Goal: Task Accomplishment & Management: Manage account settings

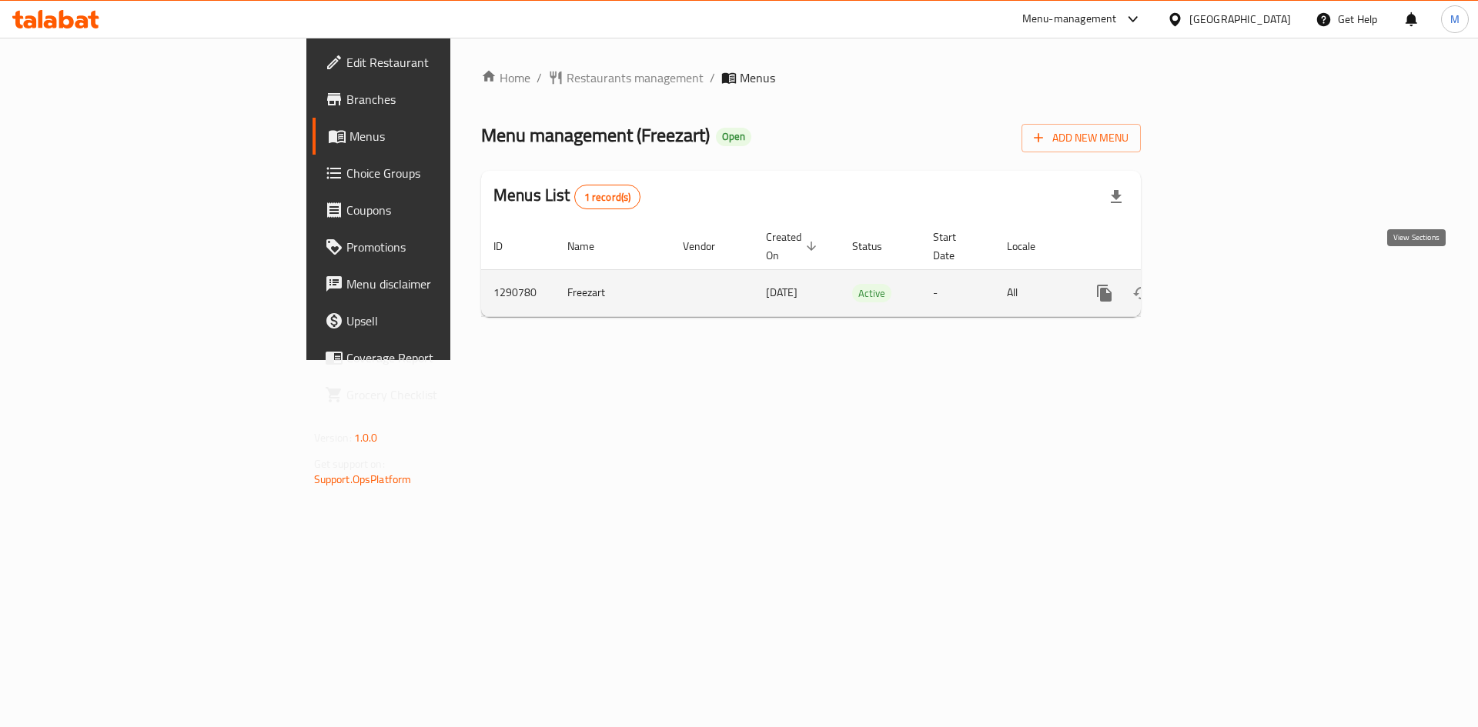
click at [1225, 284] on icon "enhanced table" at bounding box center [1215, 293] width 18 height 18
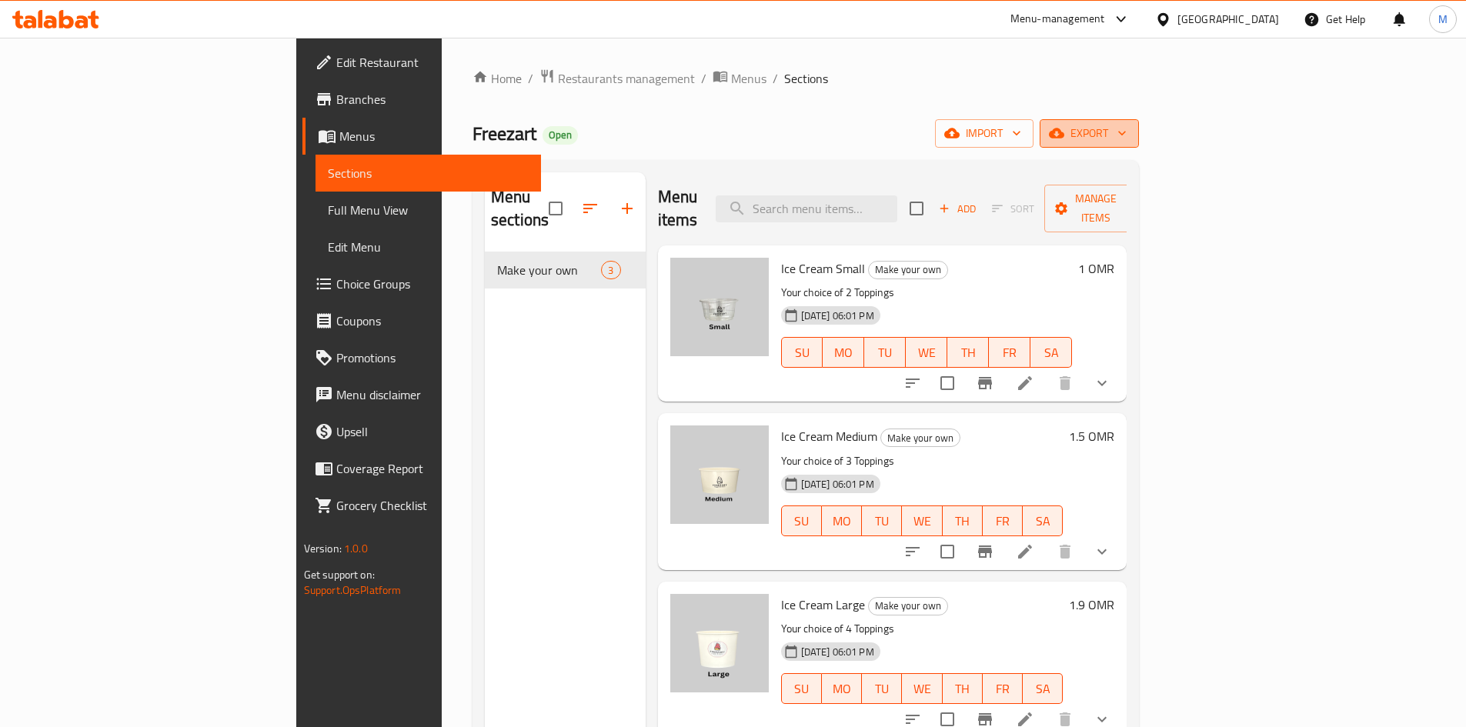
click at [1127, 134] on span "export" at bounding box center [1089, 133] width 75 height 19
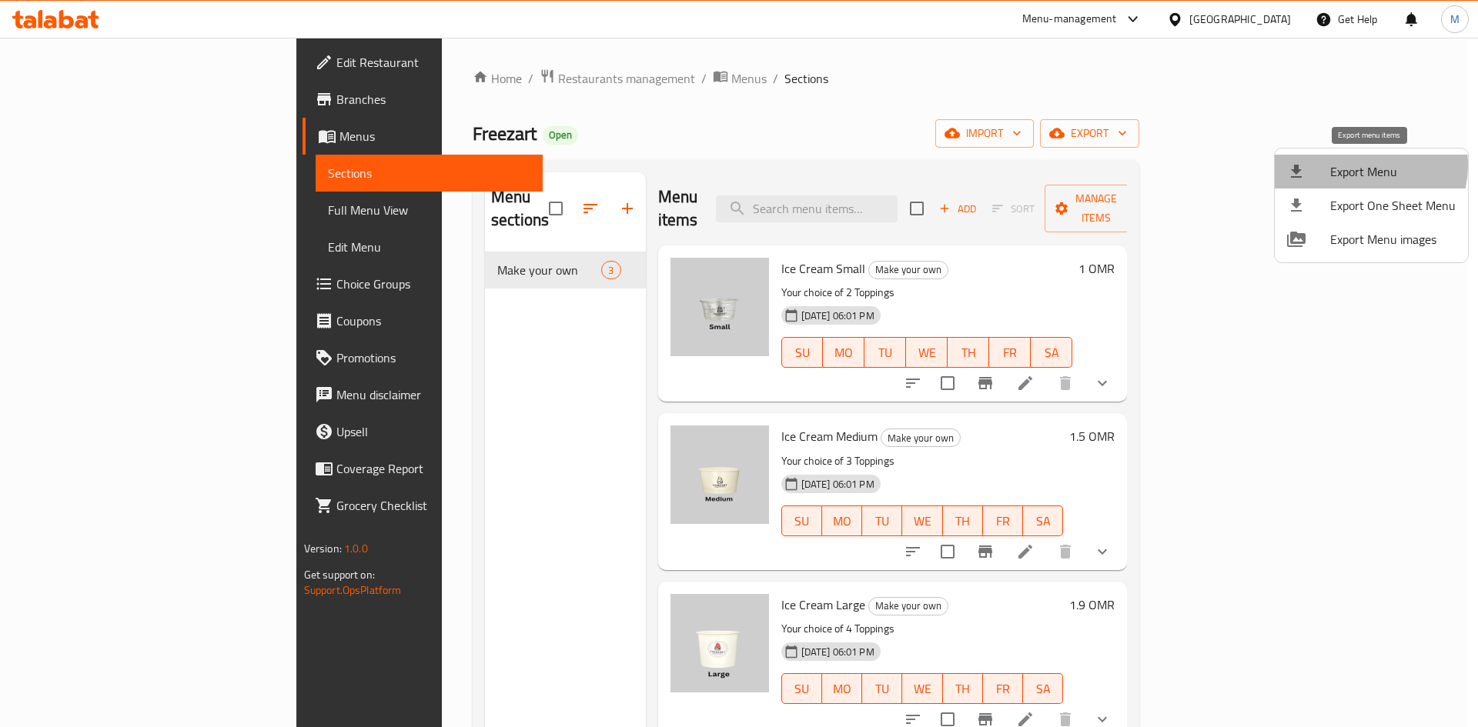
click at [1360, 168] on span "Export Menu" at bounding box center [1392, 171] width 125 height 18
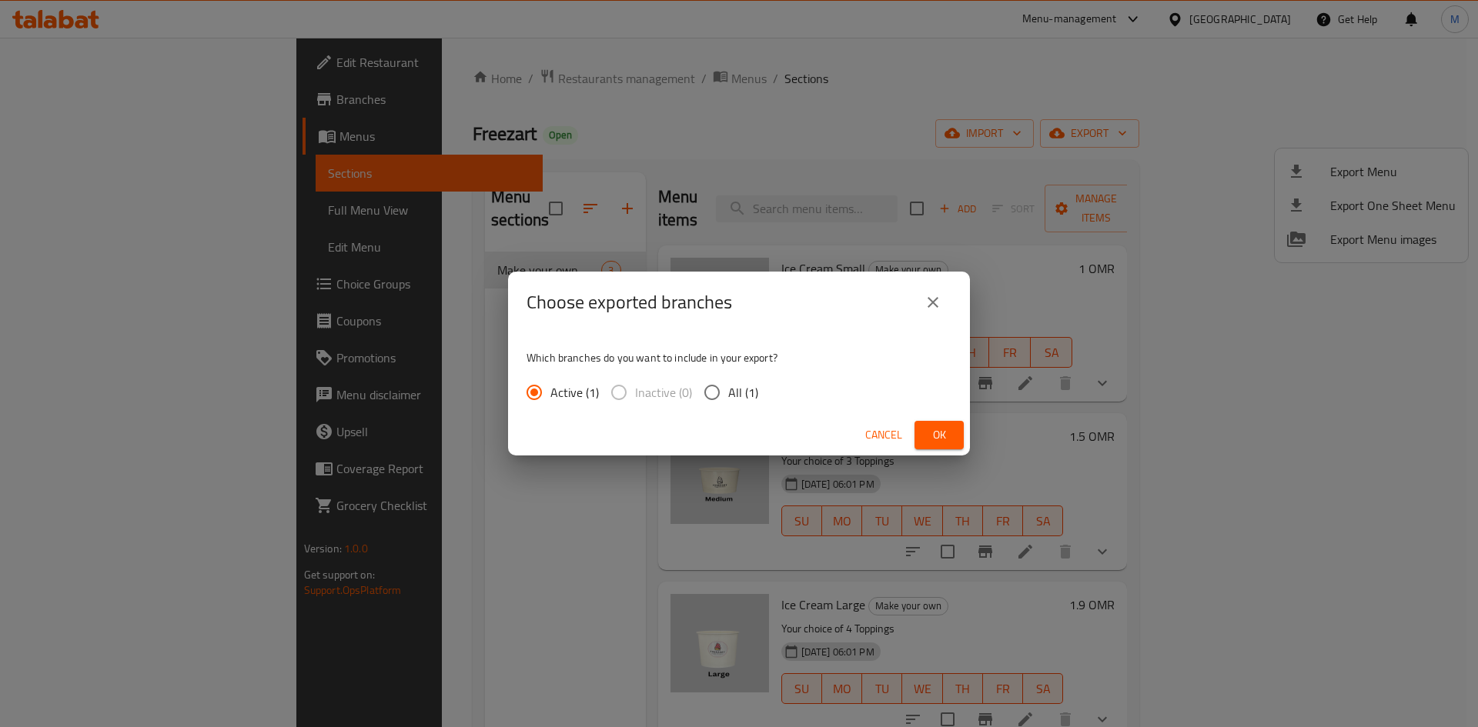
click at [716, 391] on input "All (1)" at bounding box center [712, 392] width 32 height 32
radio input "true"
click at [961, 437] on button "Ok" at bounding box center [938, 435] width 49 height 28
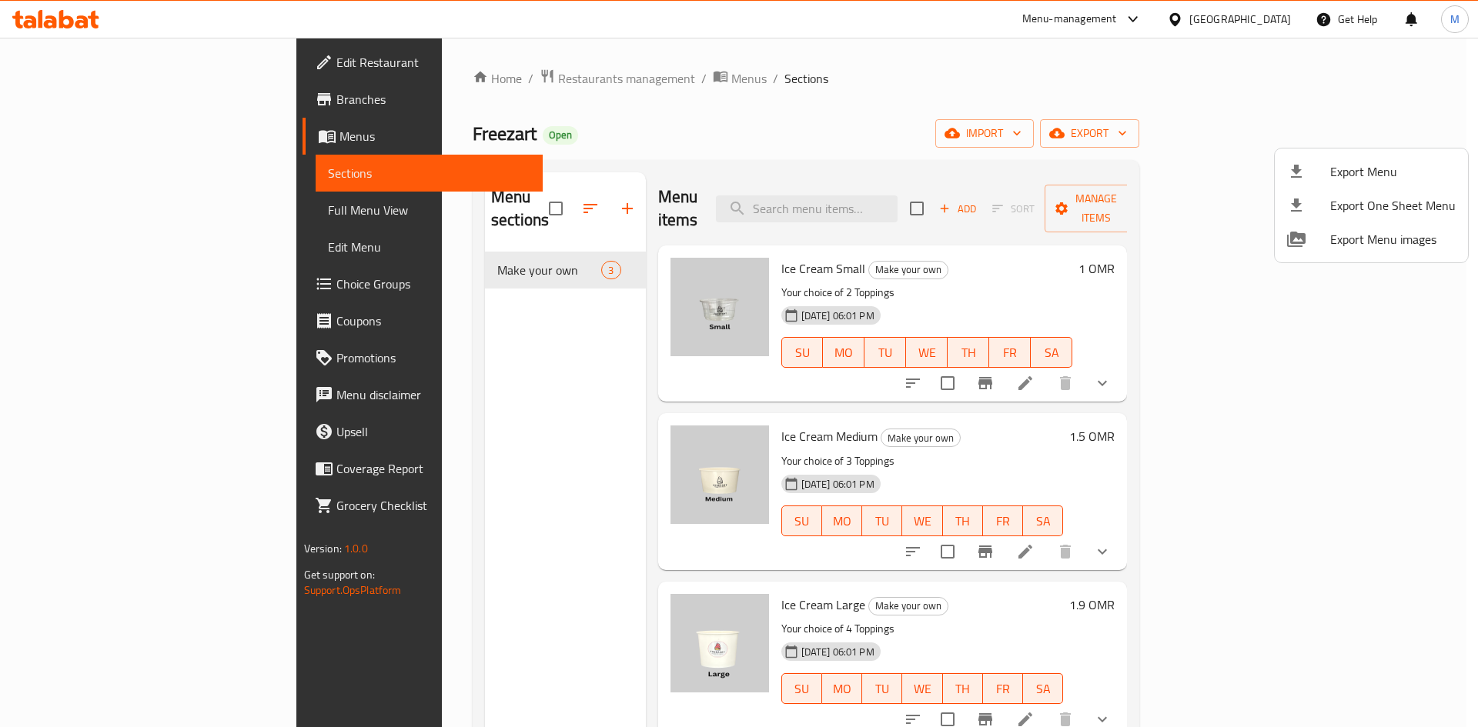
drag, startPoint x: 959, startPoint y: 313, endPoint x: 923, endPoint y: 86, distance: 229.9
click at [923, 86] on div at bounding box center [739, 363] width 1478 height 727
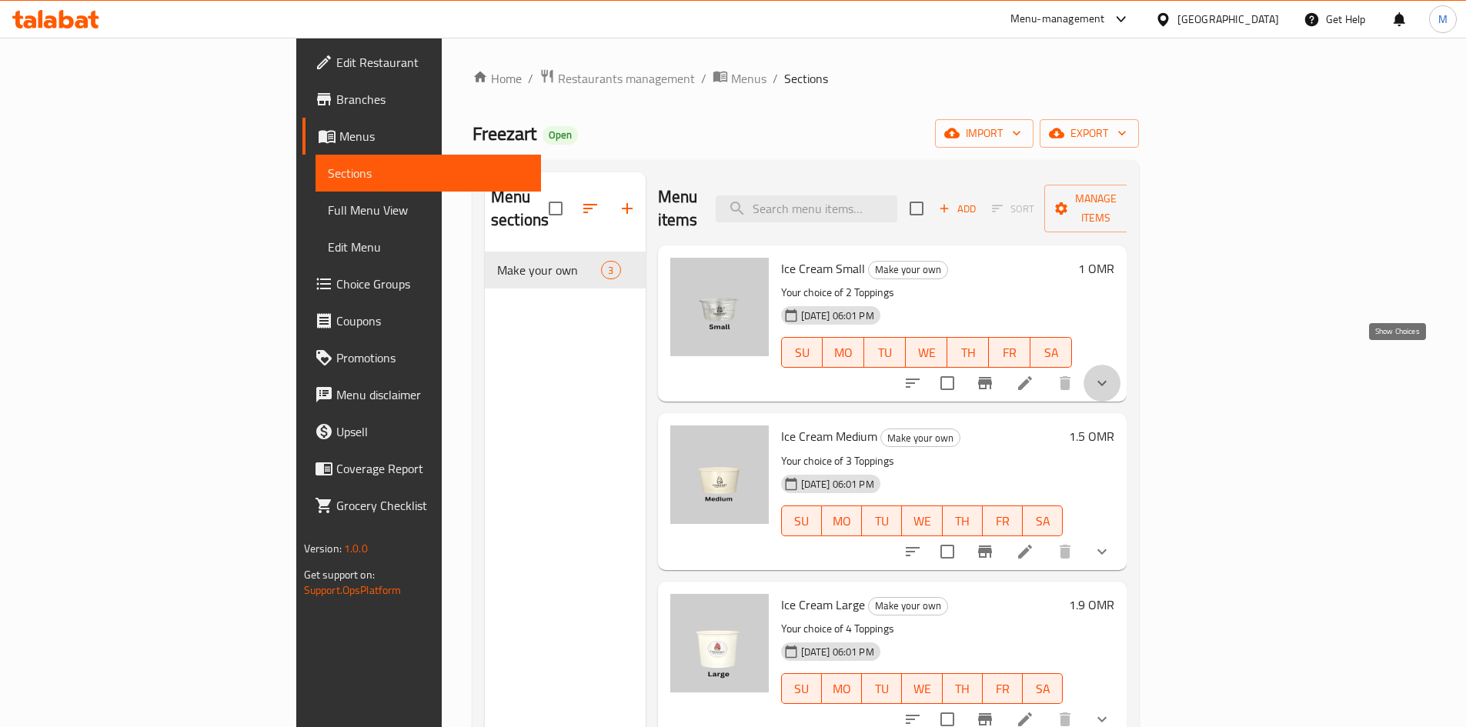
click at [1112, 374] on icon "show more" at bounding box center [1102, 383] width 18 height 18
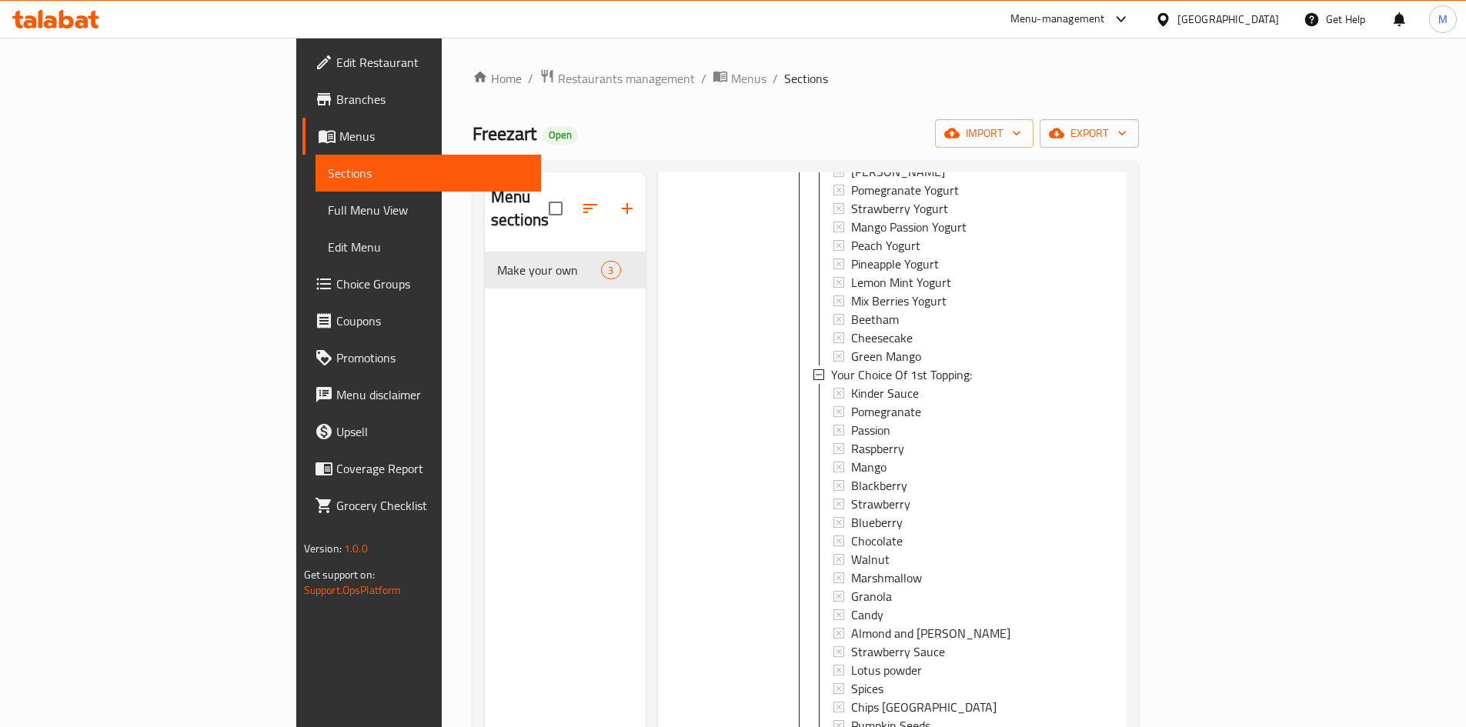
scroll to position [385, 0]
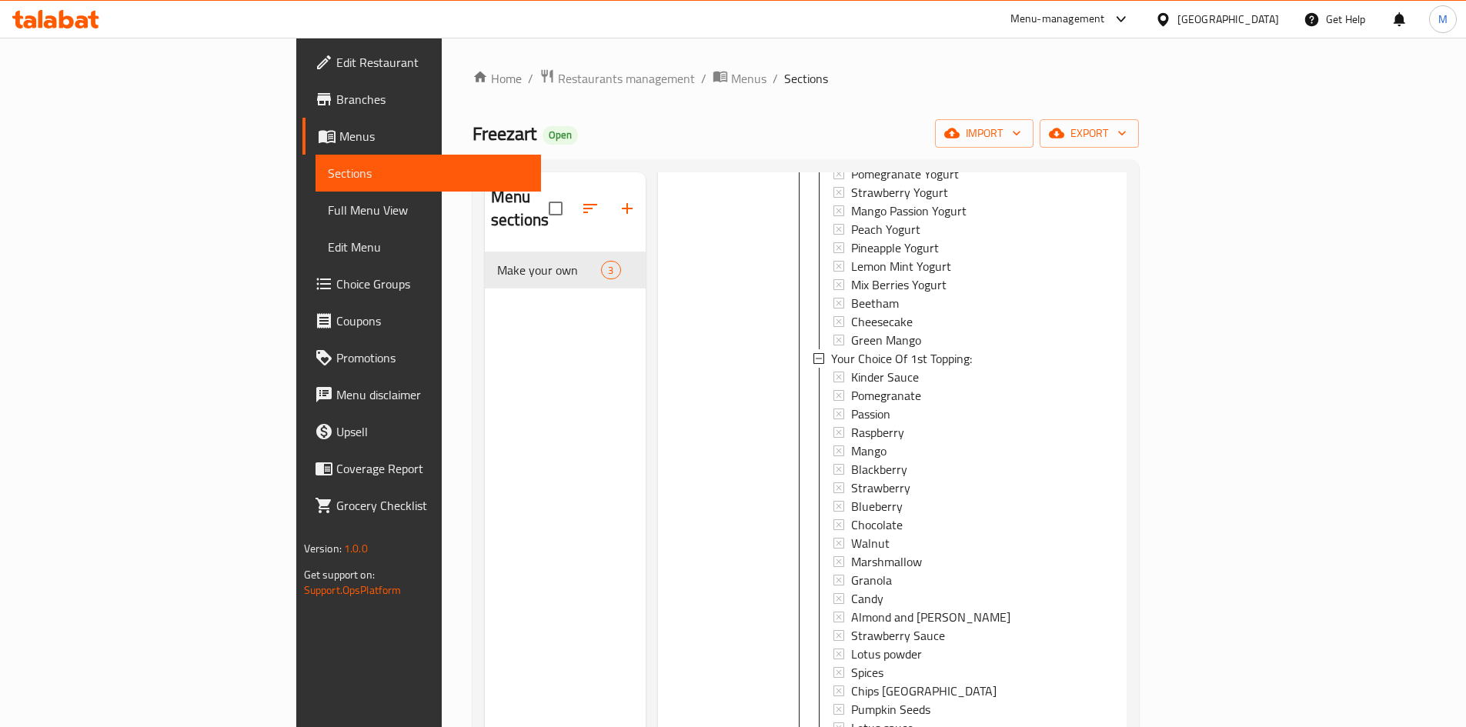
click at [336, 285] on span "Choice Groups" at bounding box center [432, 284] width 192 height 18
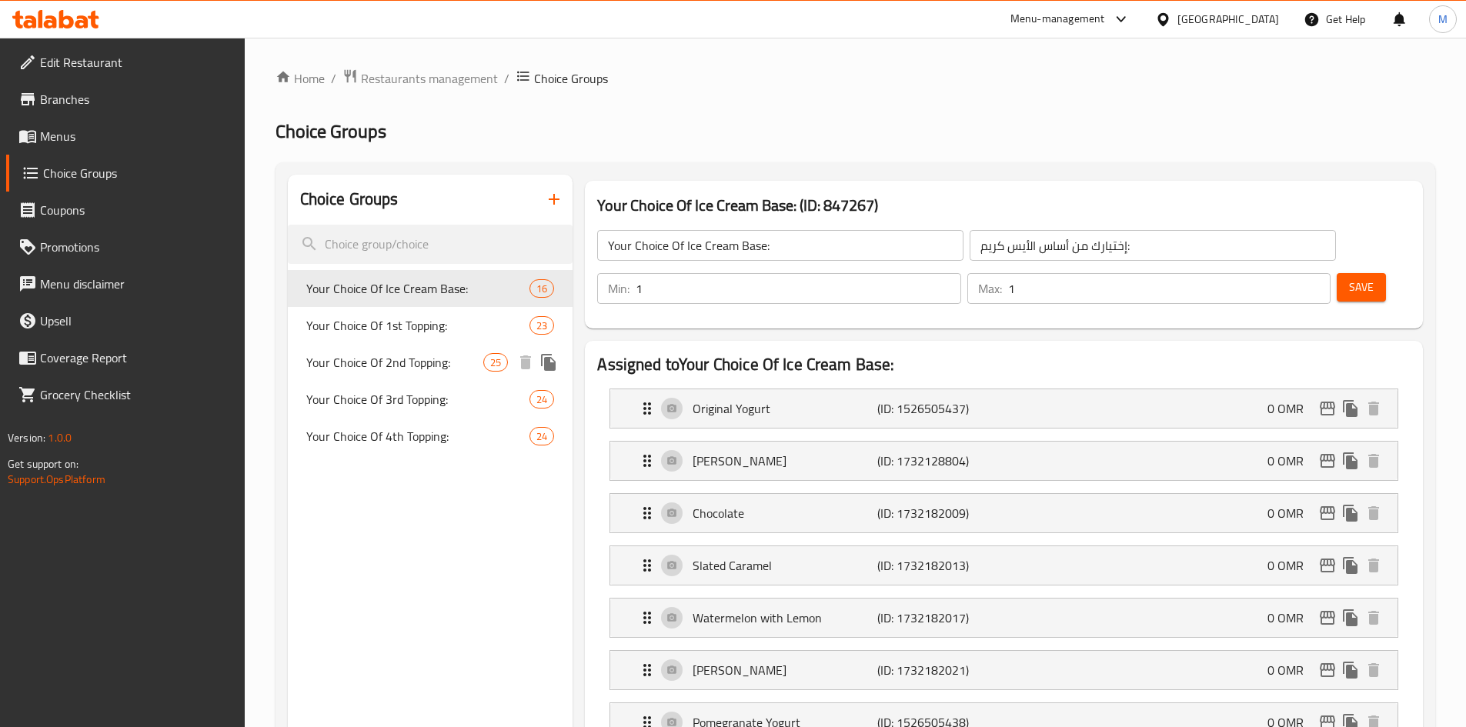
click at [412, 353] on span "Your Choice Of 2nd Topping:" at bounding box center [395, 362] width 178 height 18
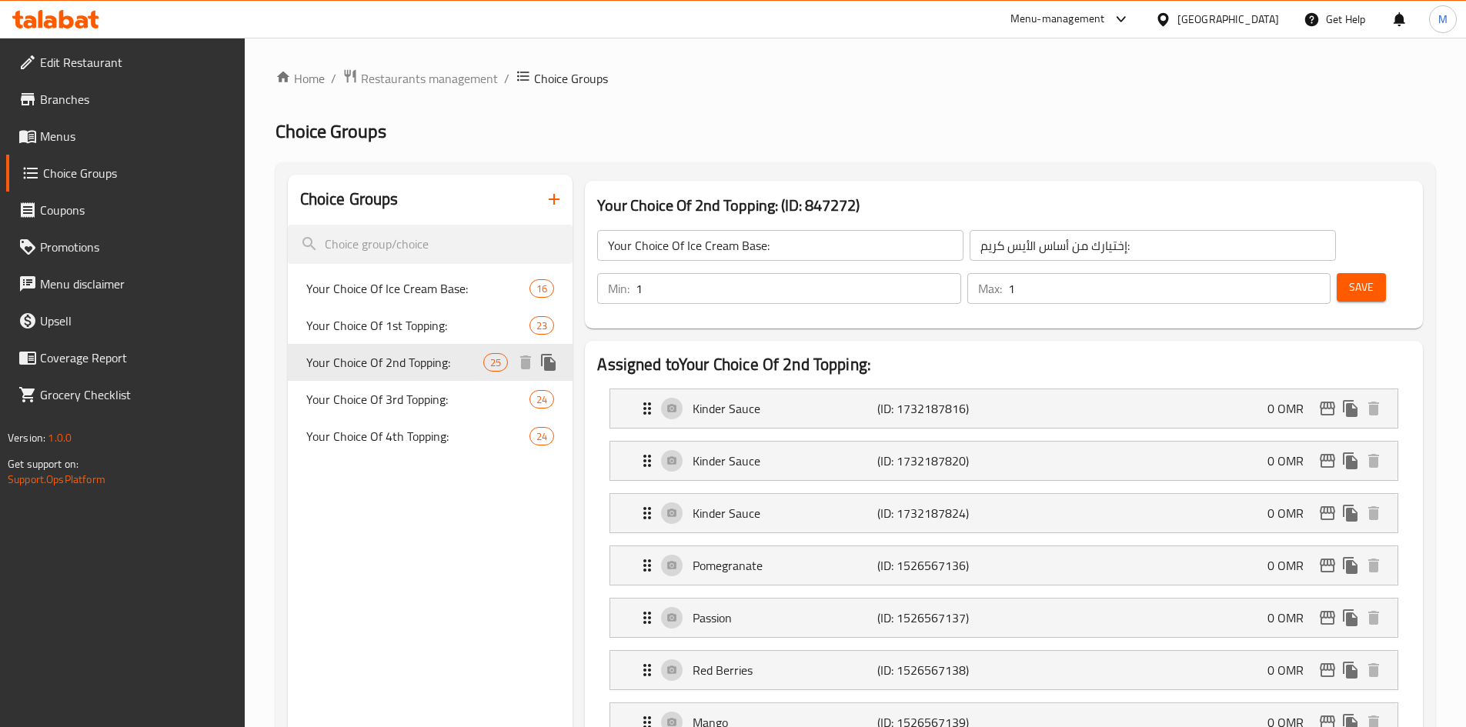
type input "Your Choice Of 2nd Topping:"
type input "إختيارك من الإضافة الثانية:"
type input "0"
click at [418, 394] on span "Your Choice Of 3rd Topping:" at bounding box center [395, 399] width 178 height 18
type input "Your Choice Of 3rd Topping:"
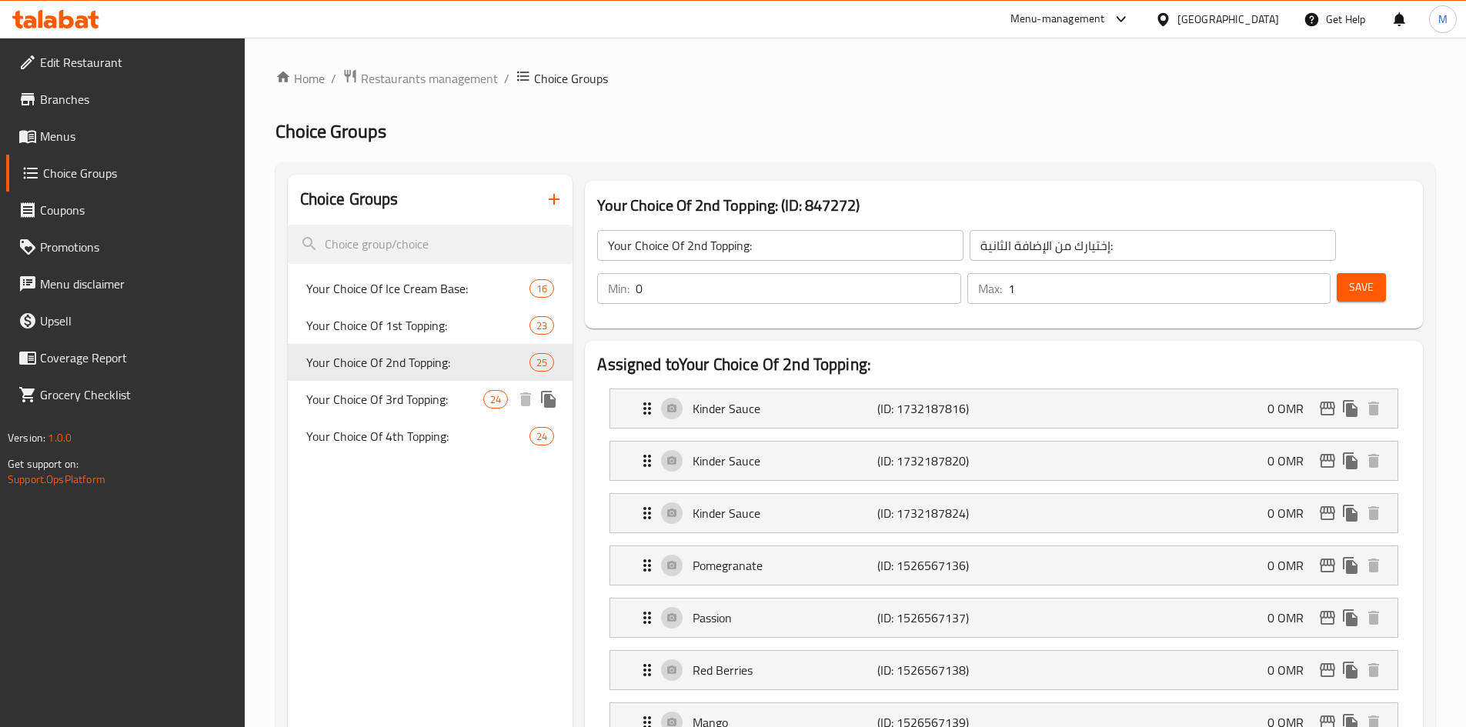
type input "إختيارك من الإضافة الثالثة:"
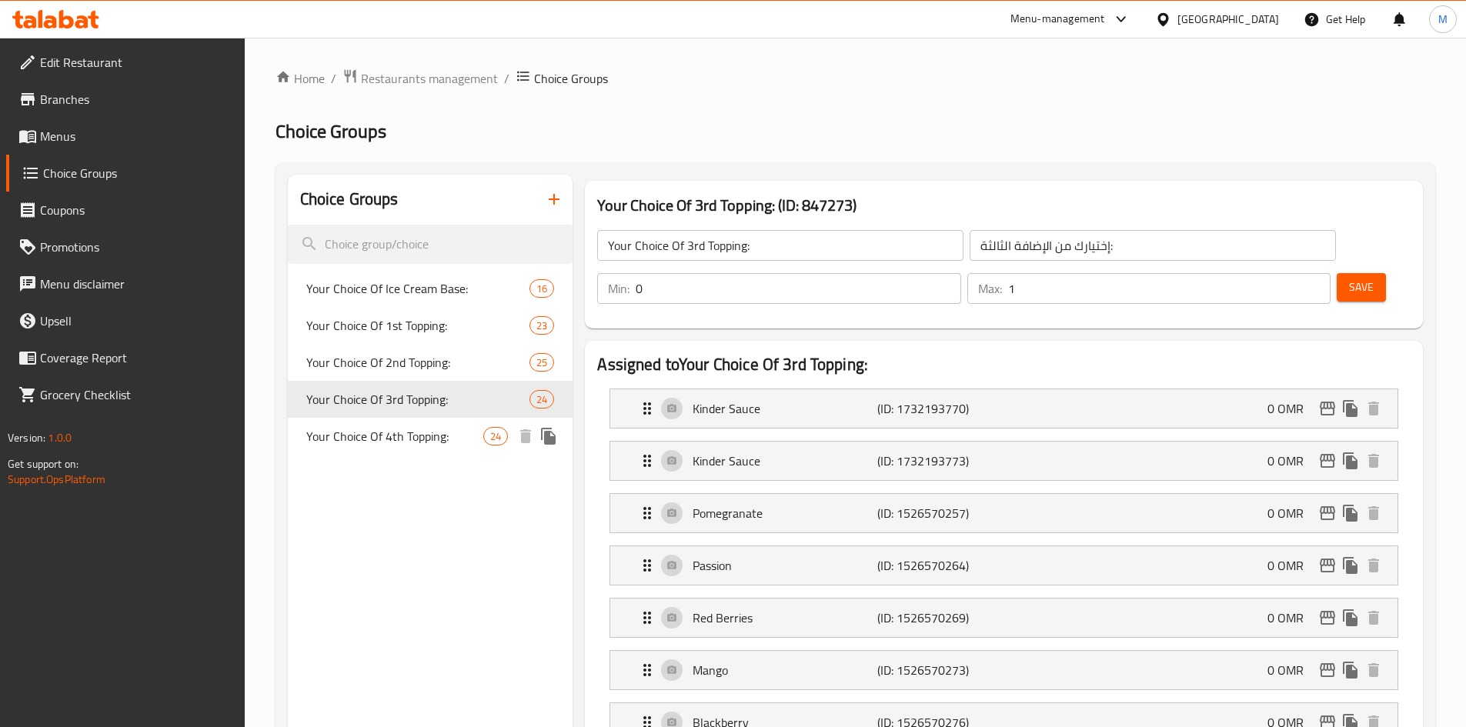
click at [403, 432] on span "Your Choice Of 4th Topping:" at bounding box center [395, 436] width 178 height 18
type input "Your Choice Of 4th Topping:"
type input "إختيارك من الإضافة الرابعة:"
type input "1"
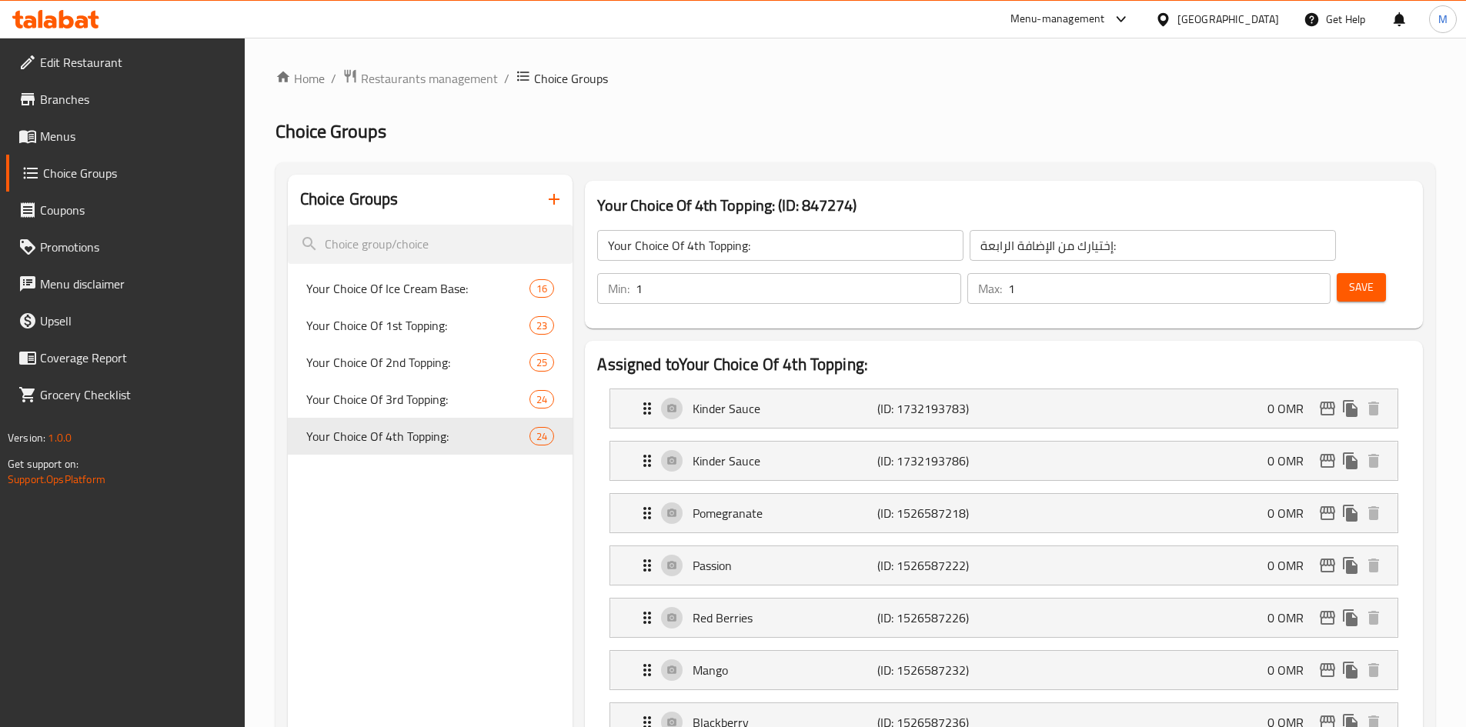
click at [77, 144] on span "Menus" at bounding box center [136, 136] width 192 height 18
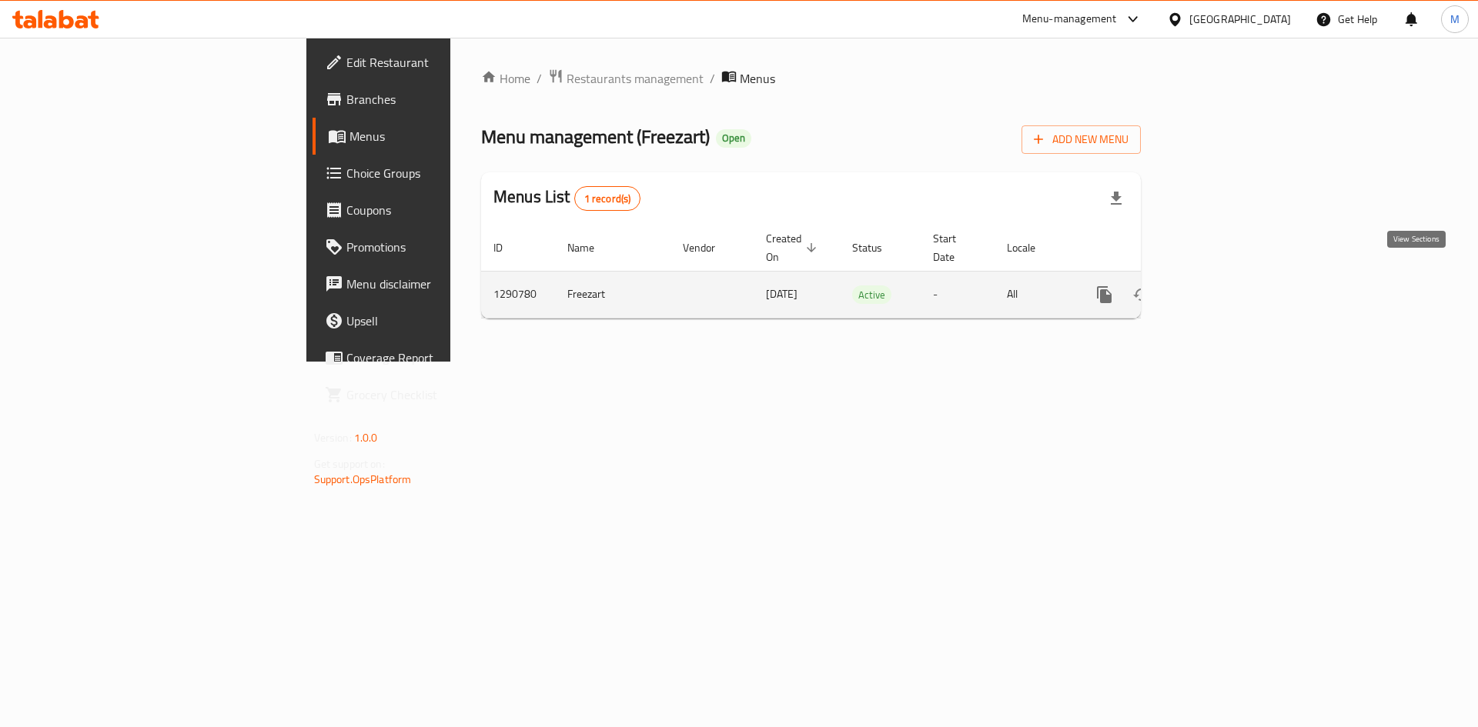
click at [1234, 280] on link "enhanced table" at bounding box center [1215, 294] width 37 height 37
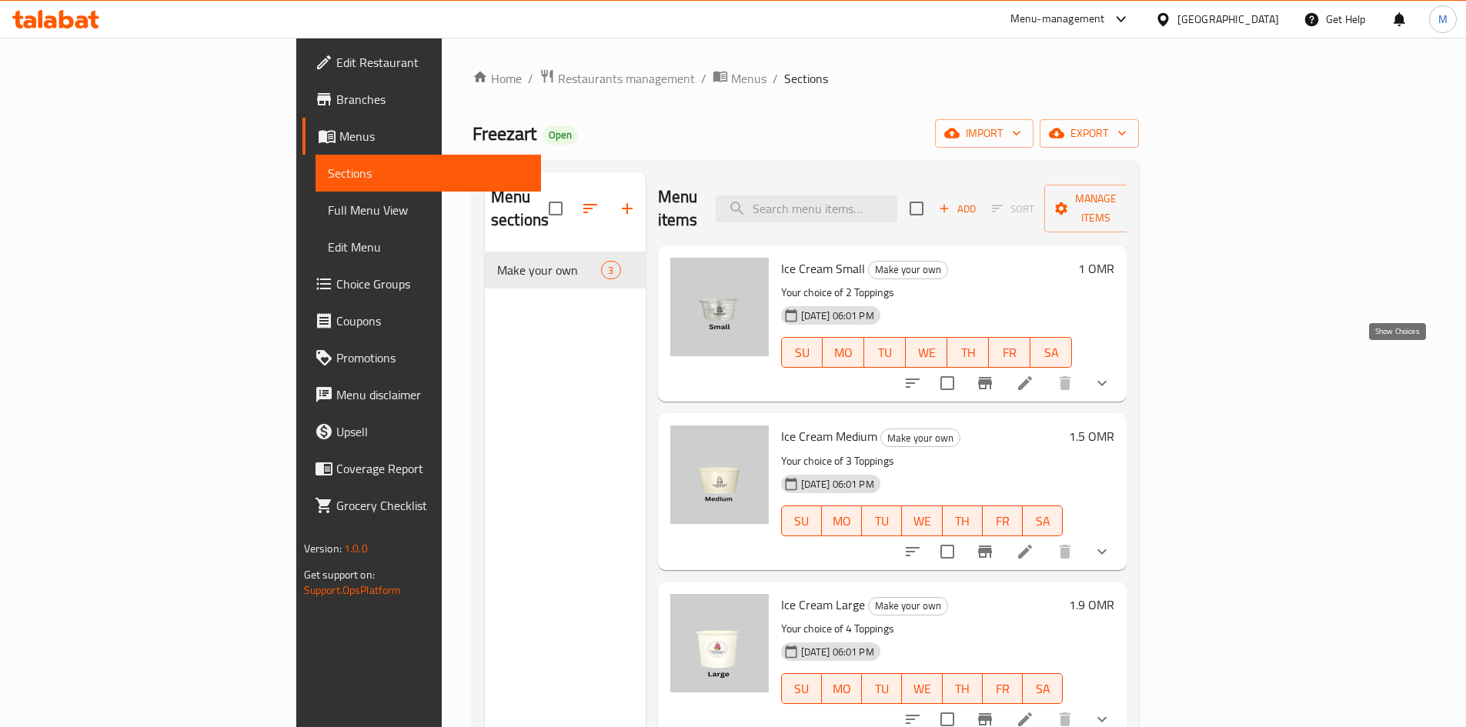
click at [1112, 374] on icon "show more" at bounding box center [1102, 383] width 18 height 18
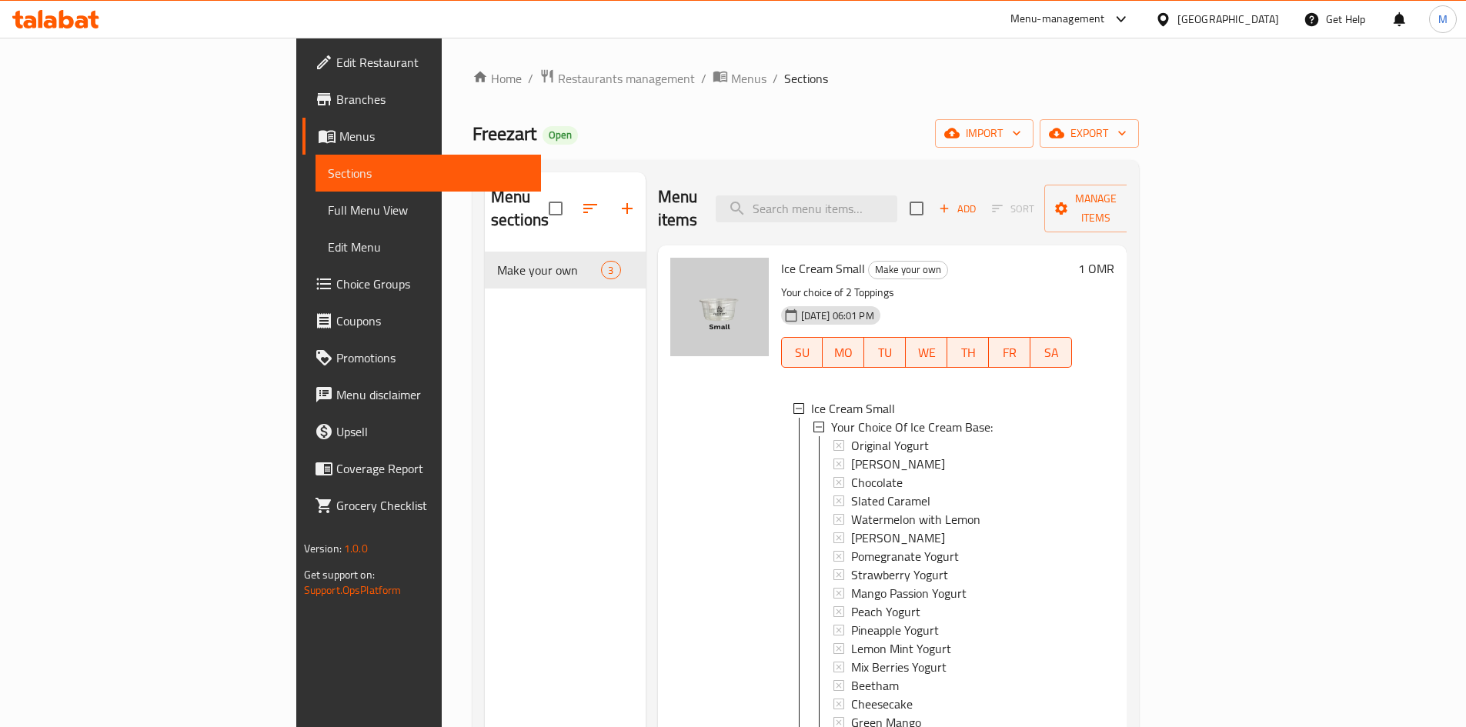
click at [495, 349] on div "Menu sections Make your own 3" at bounding box center [565, 535] width 161 height 727
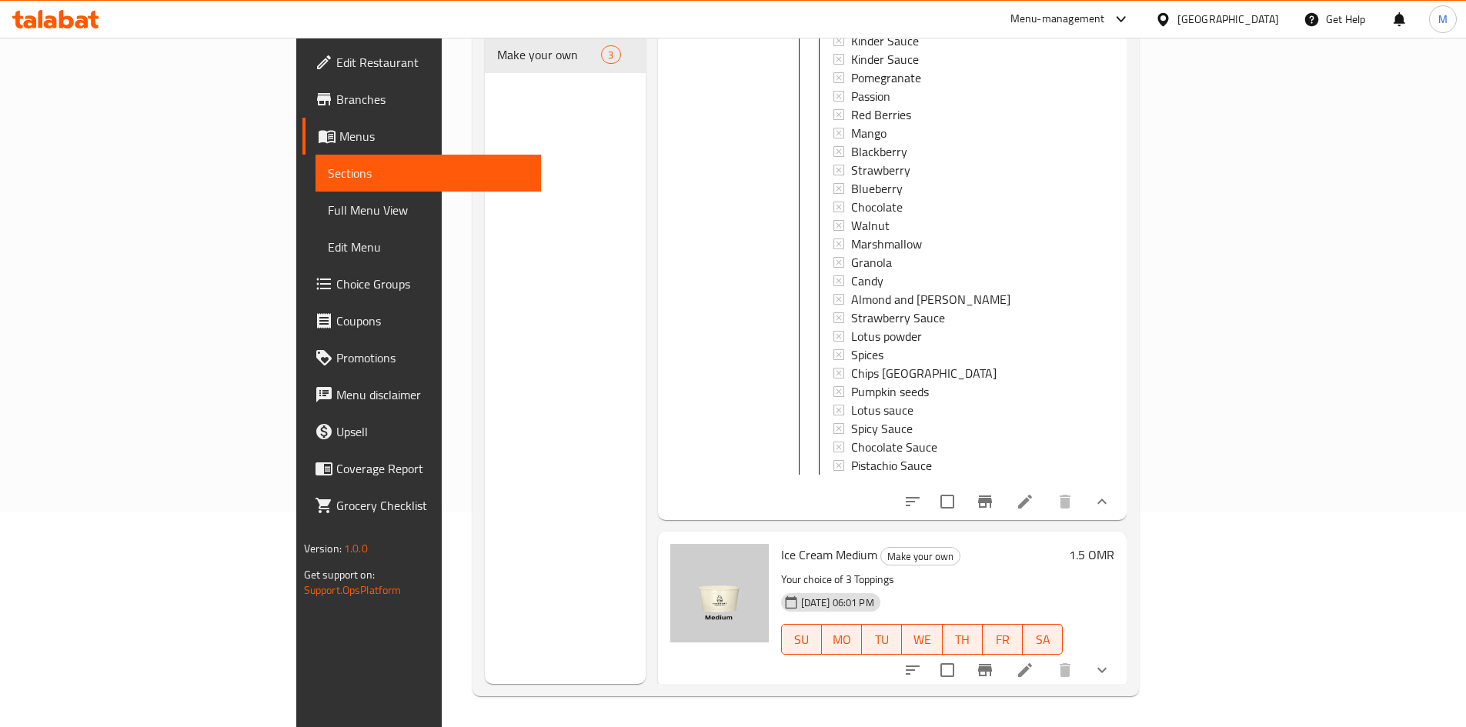
scroll to position [1126, 0]
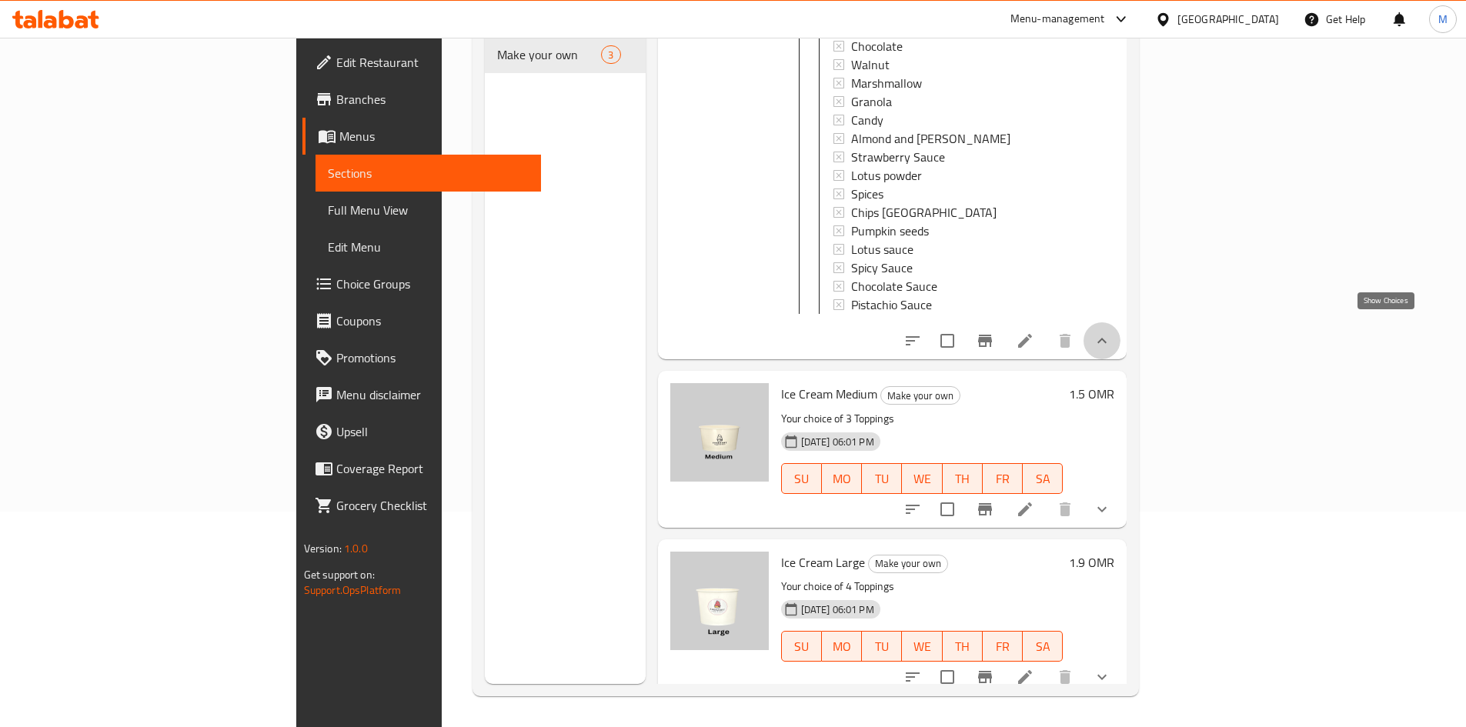
click at [1112, 332] on icon "show more" at bounding box center [1102, 341] width 18 height 18
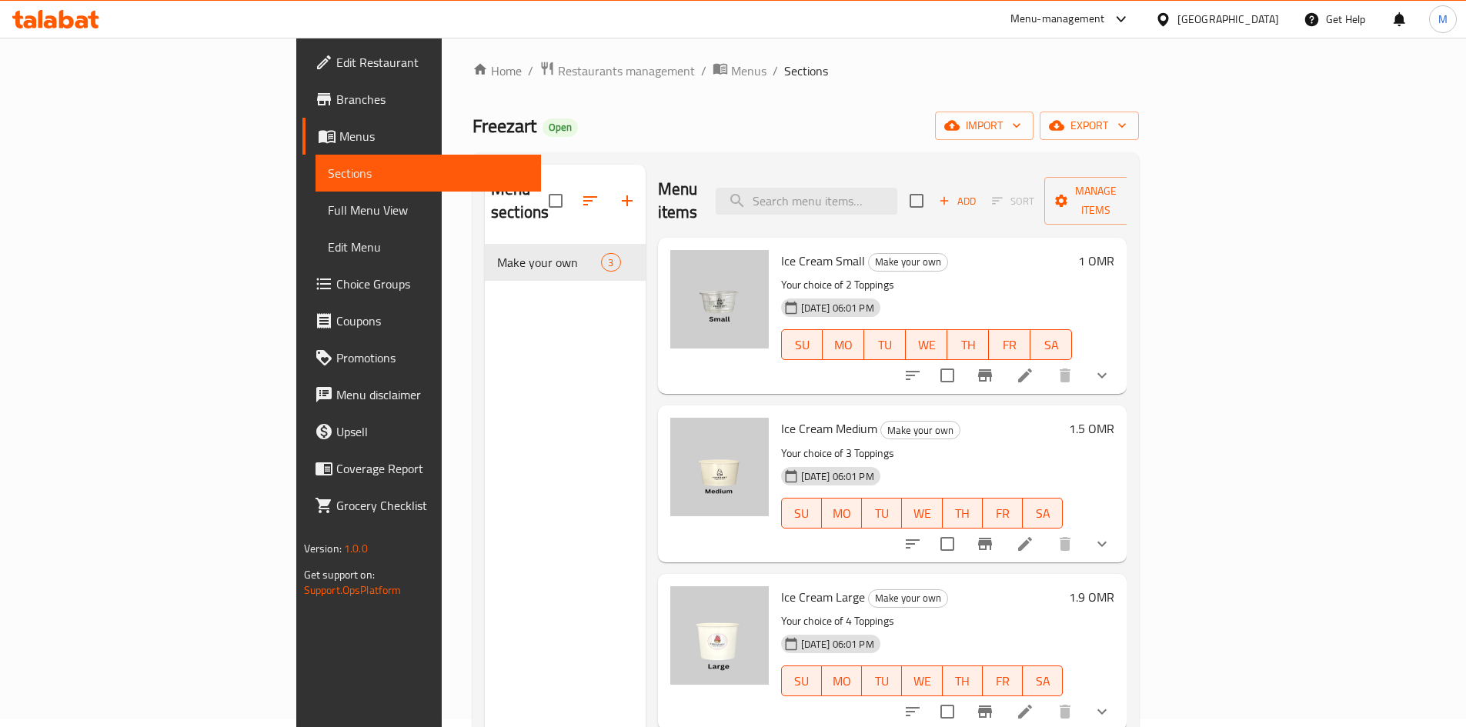
scroll to position [0, 0]
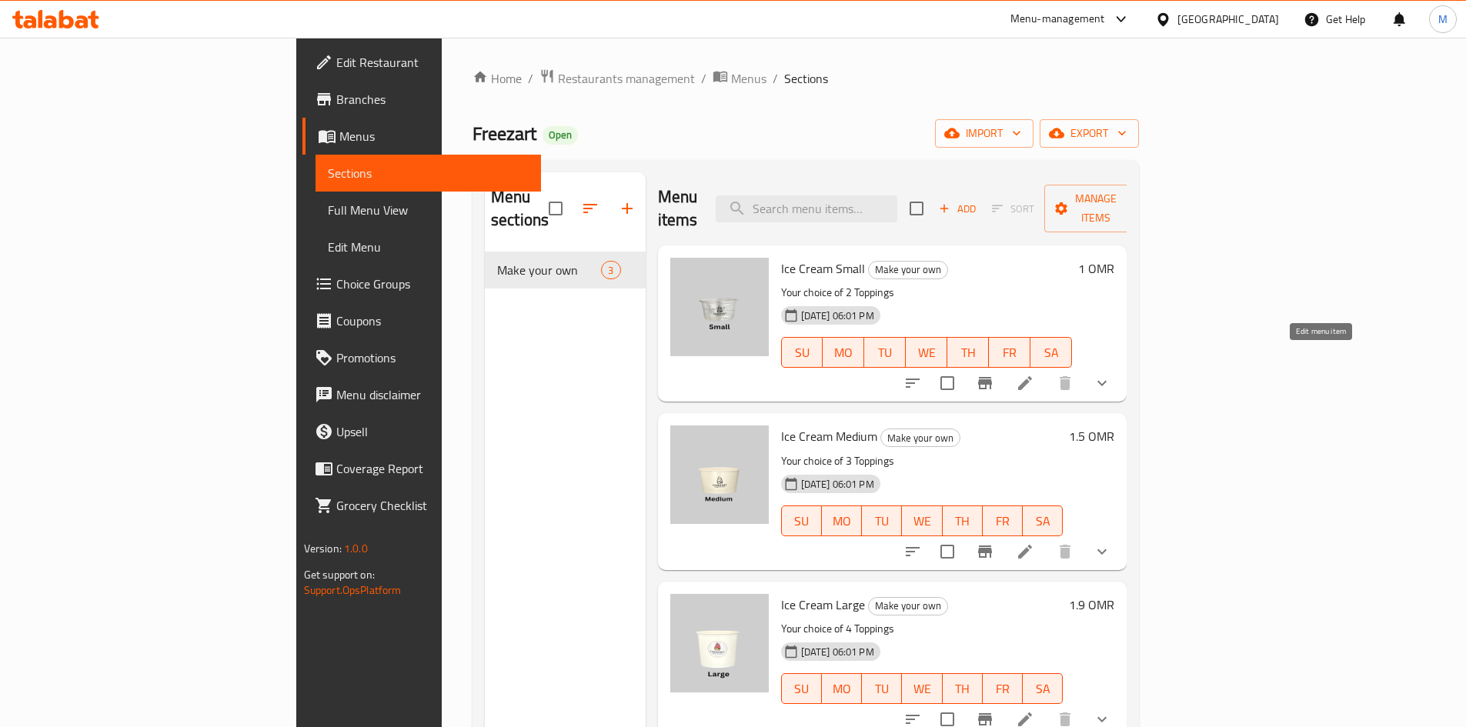
click at [1035, 374] on icon at bounding box center [1025, 383] width 18 height 18
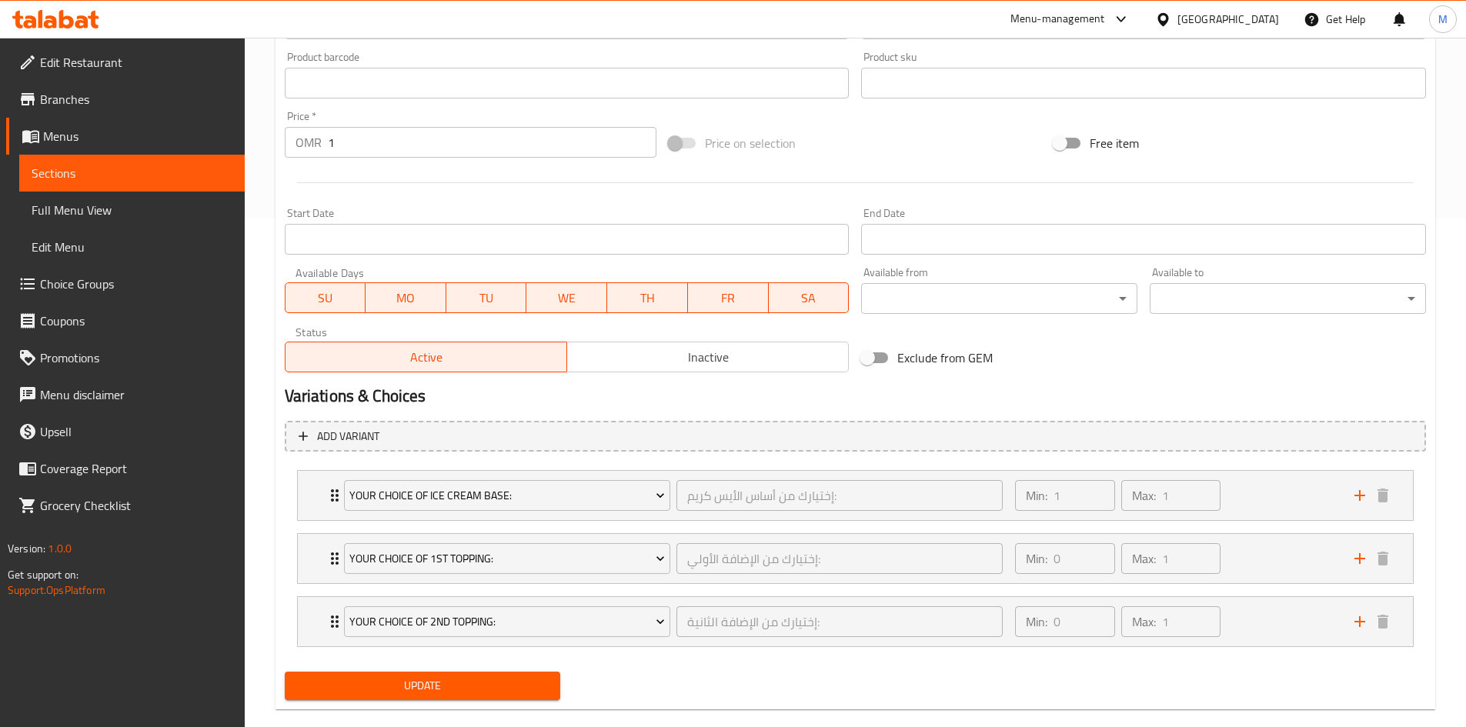
scroll to position [534, 0]
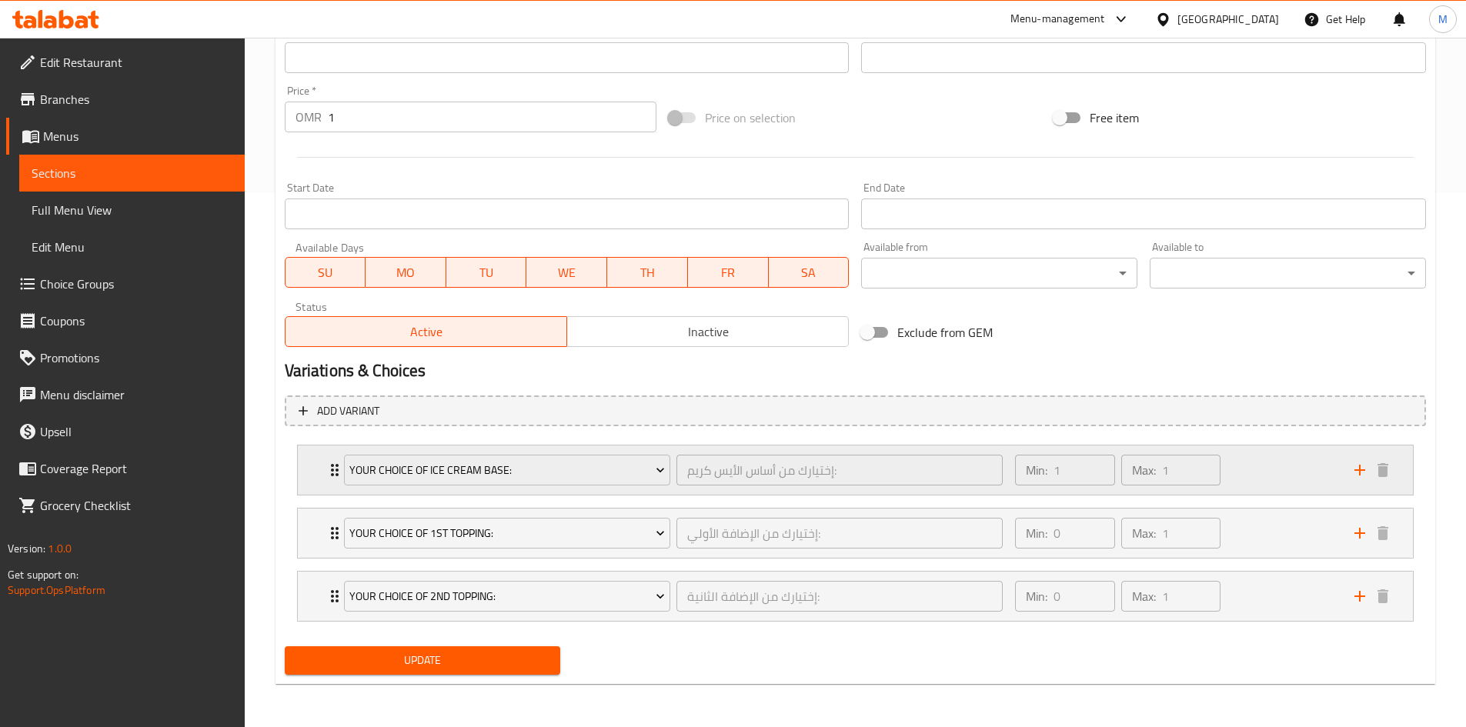
click at [331, 466] on icon "Expand" at bounding box center [335, 470] width 8 height 12
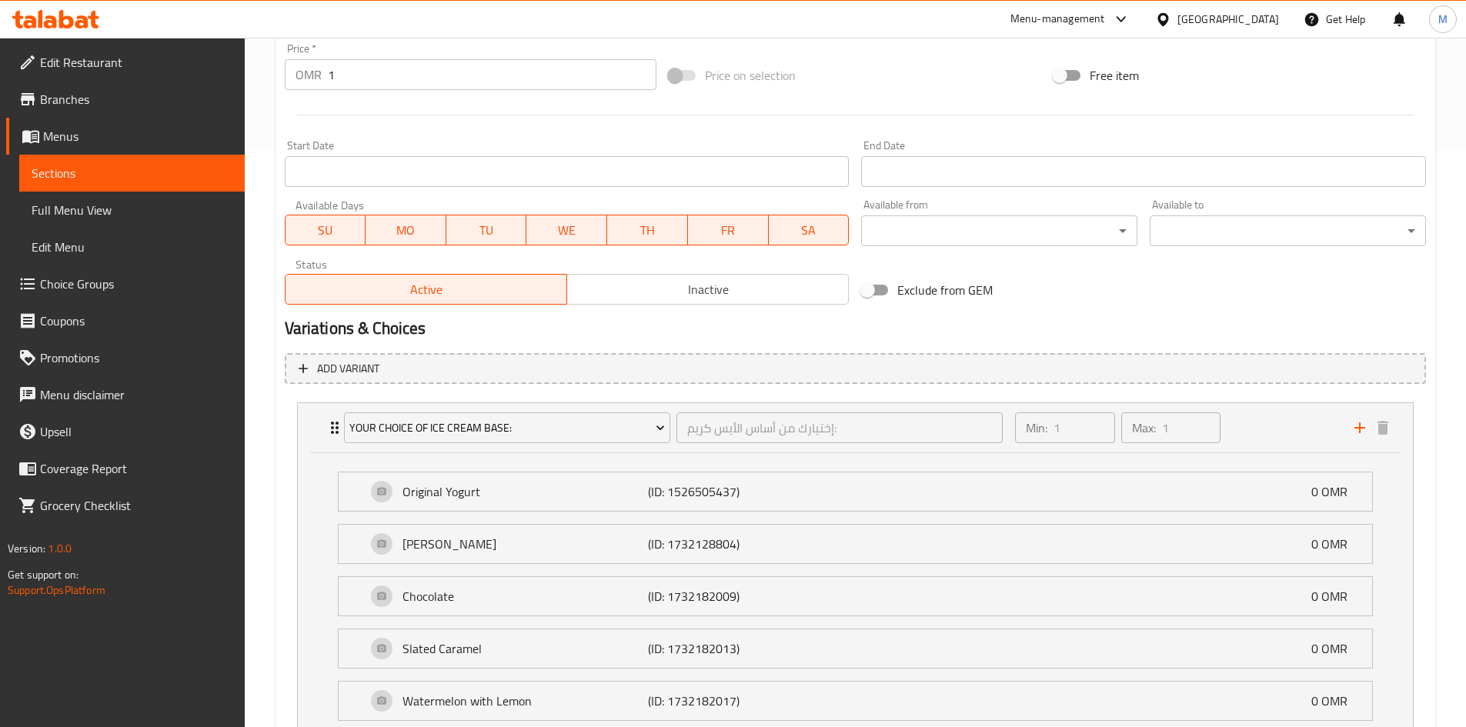
scroll to position [457, 0]
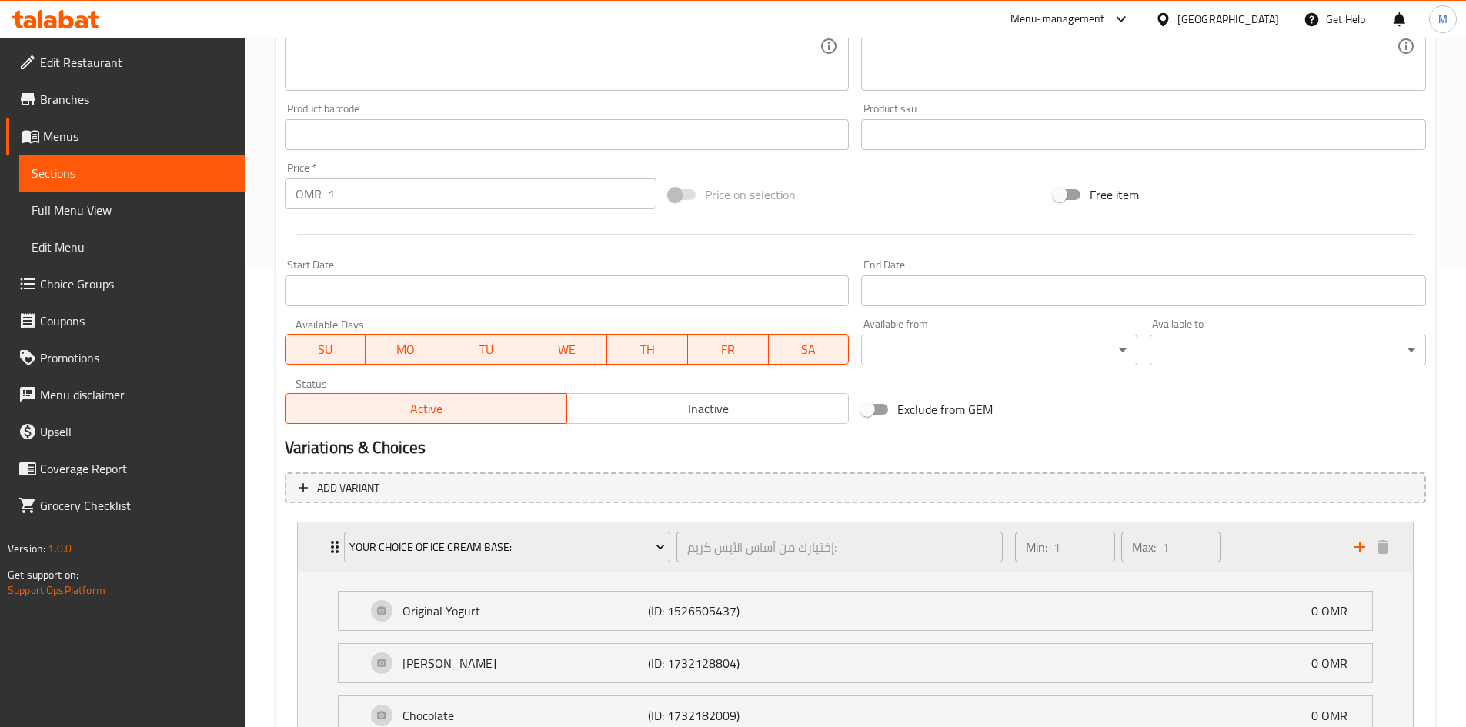
click at [335, 553] on div "Your Choice Of Ice Cream Base: إختيارك من أساس الأيس كريم: ​" at bounding box center [674, 547] width 678 height 49
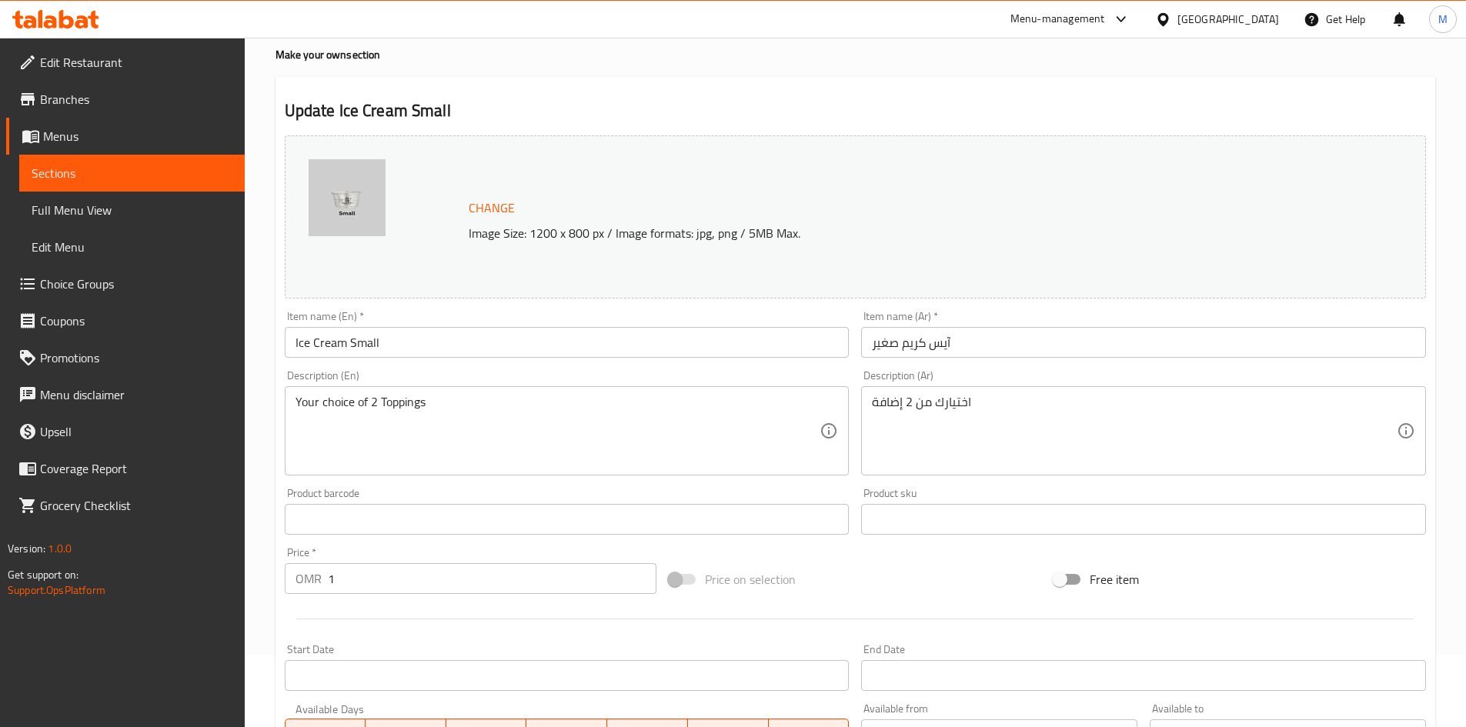
scroll to position [0, 0]
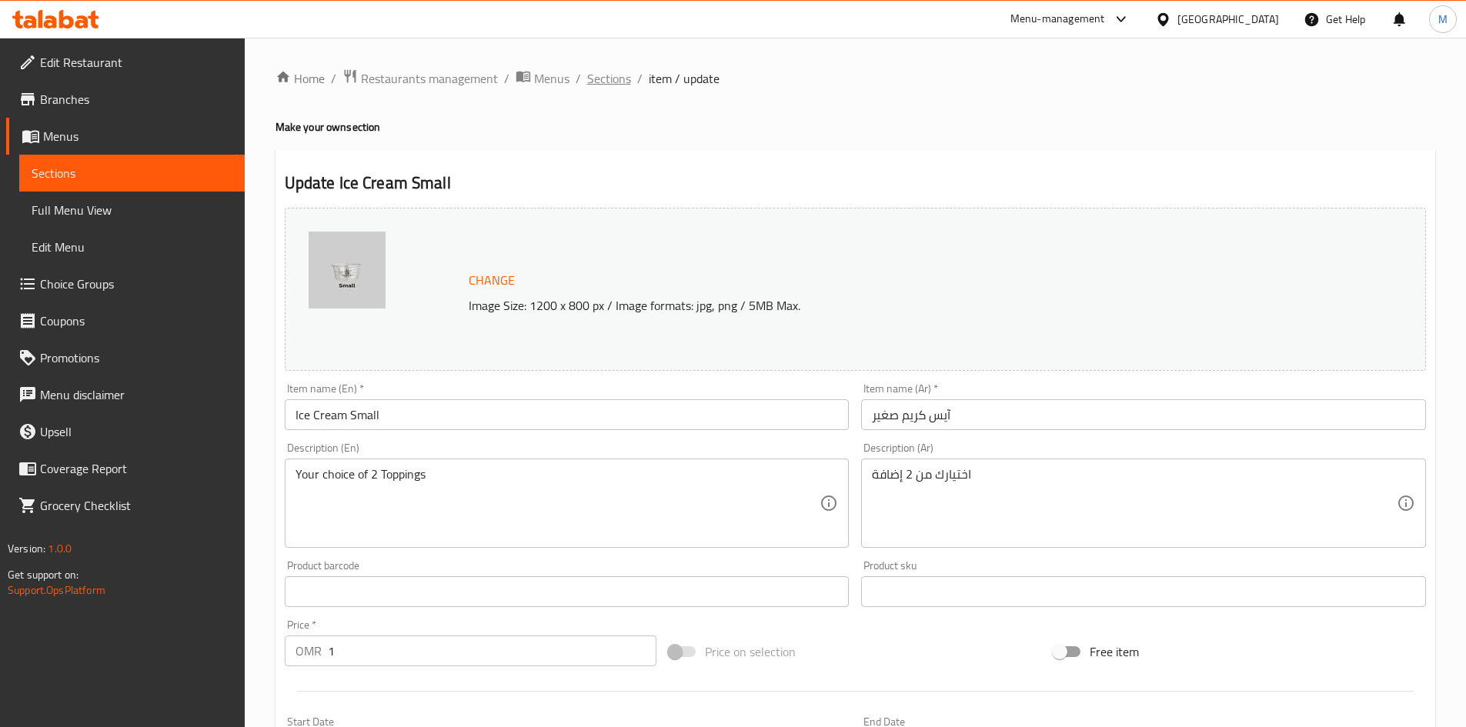
click at [604, 85] on span "Sections" at bounding box center [609, 78] width 44 height 18
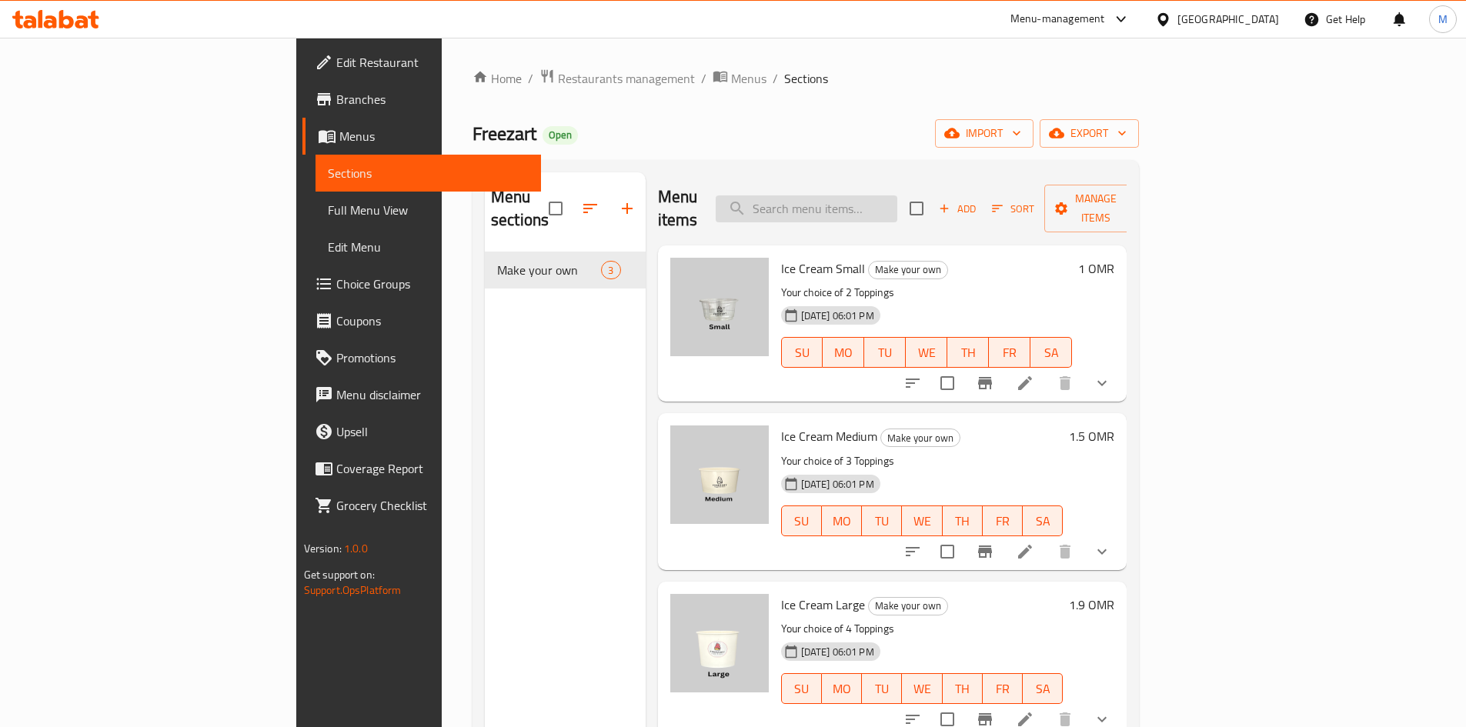
click at [898, 199] on input "search" at bounding box center [807, 209] width 182 height 27
paste input "Passion Fruit"
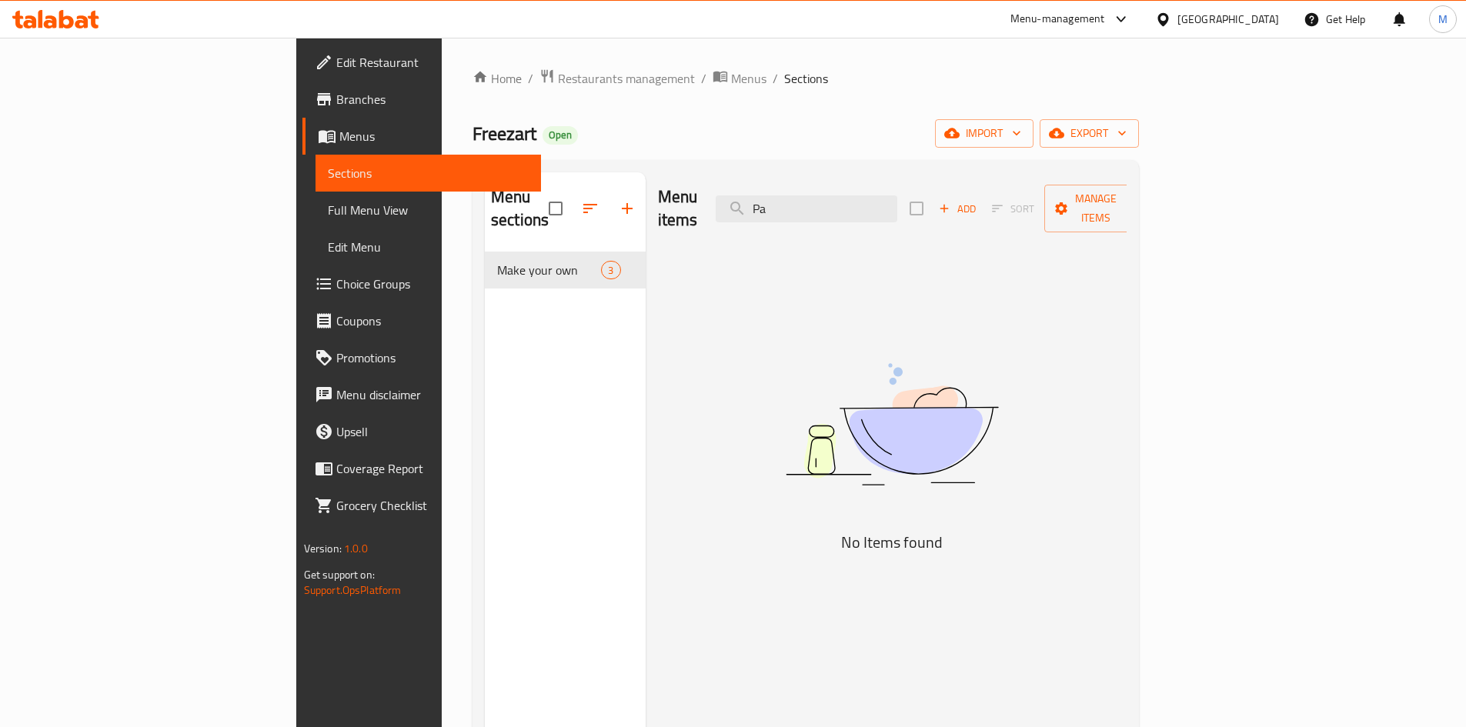
type input "P"
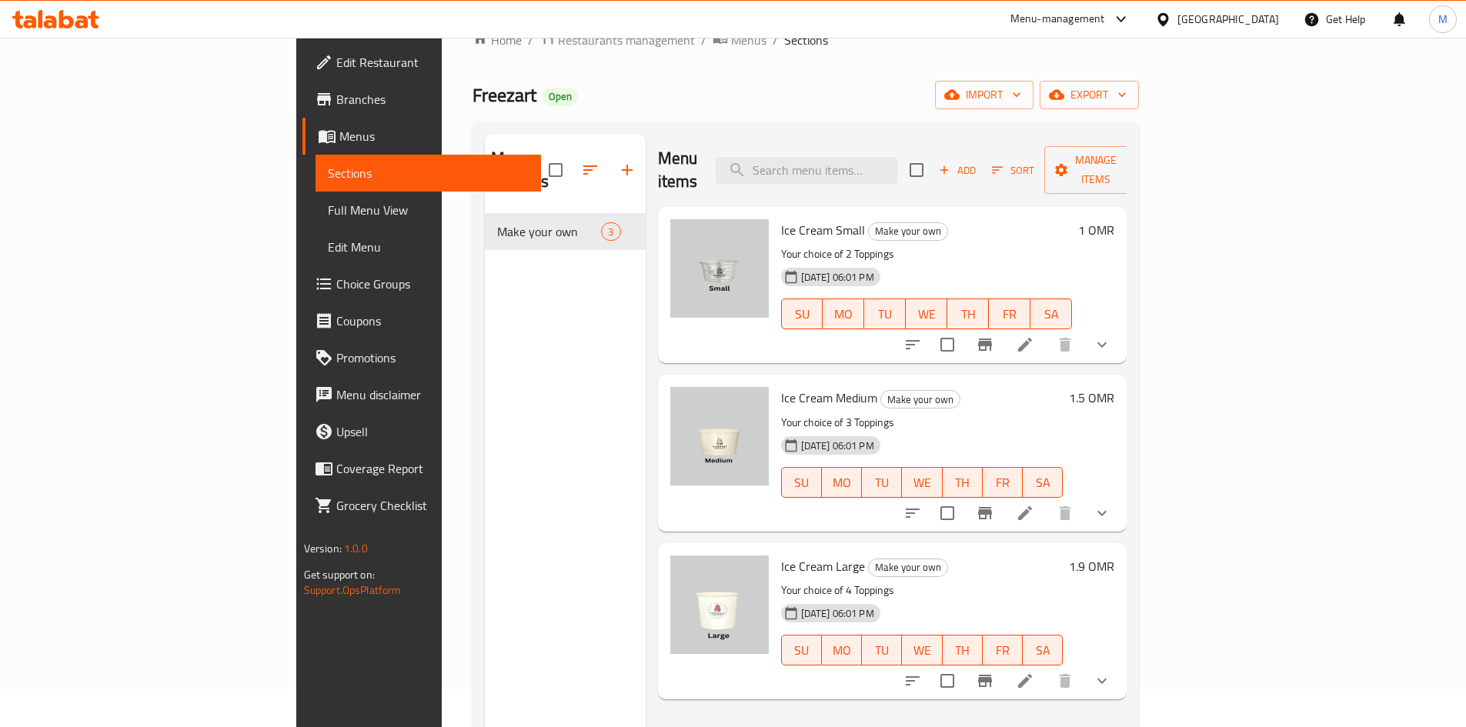
scroll to position [77, 0]
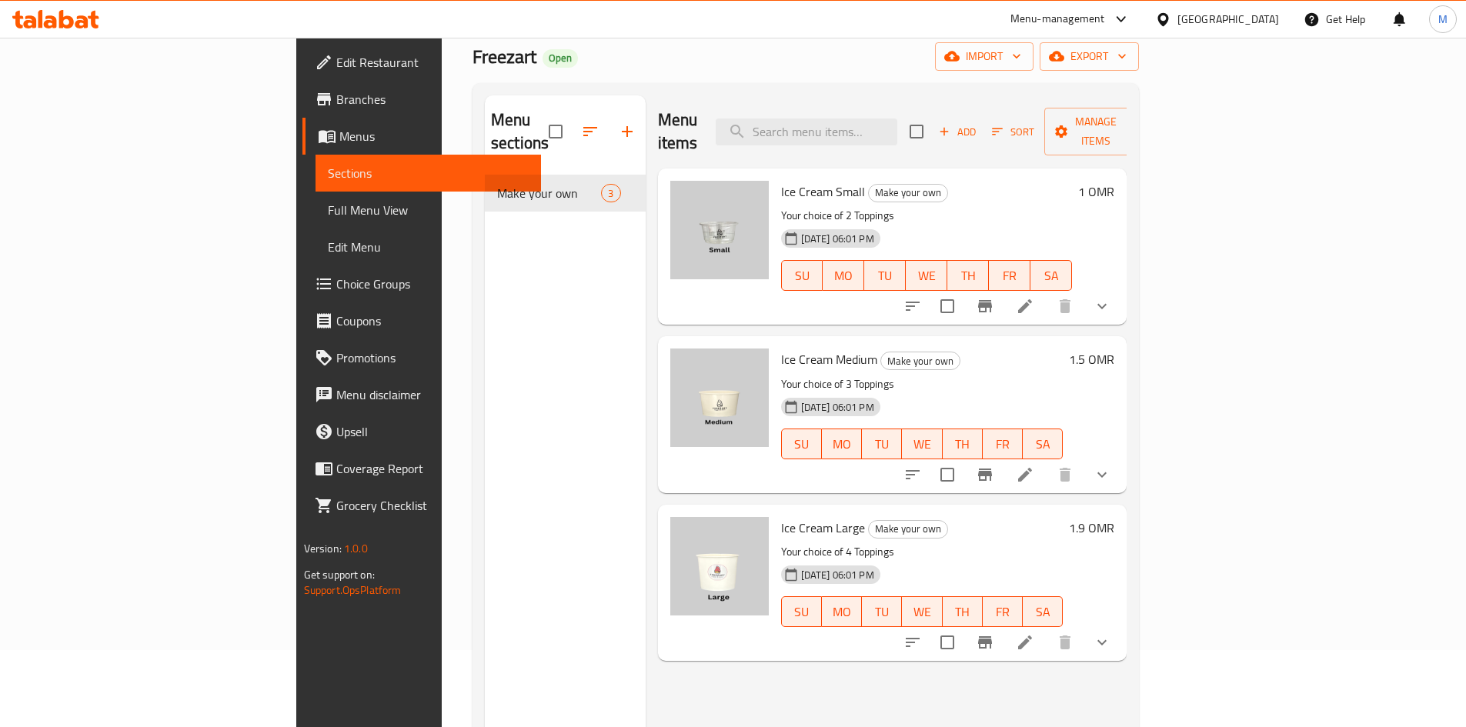
click at [1035, 297] on icon at bounding box center [1025, 306] width 18 height 18
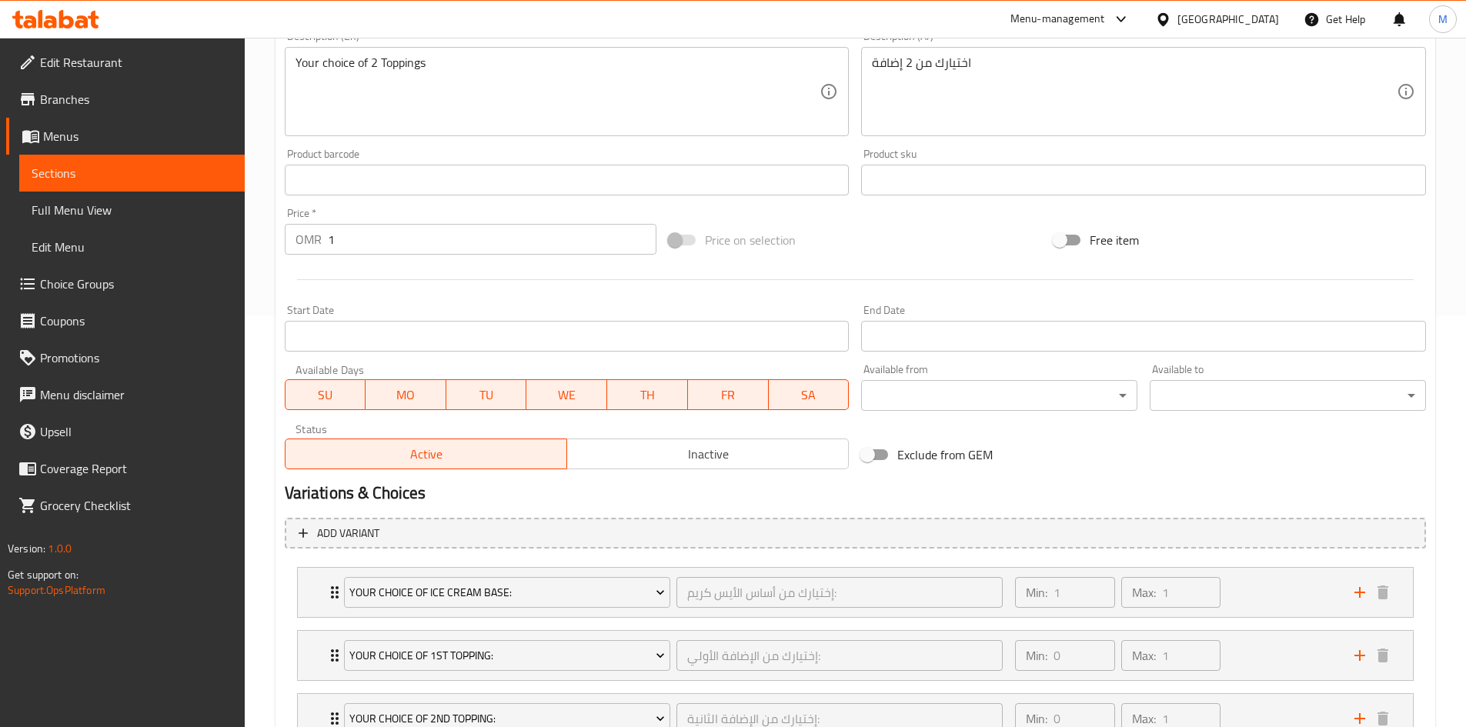
scroll to position [534, 0]
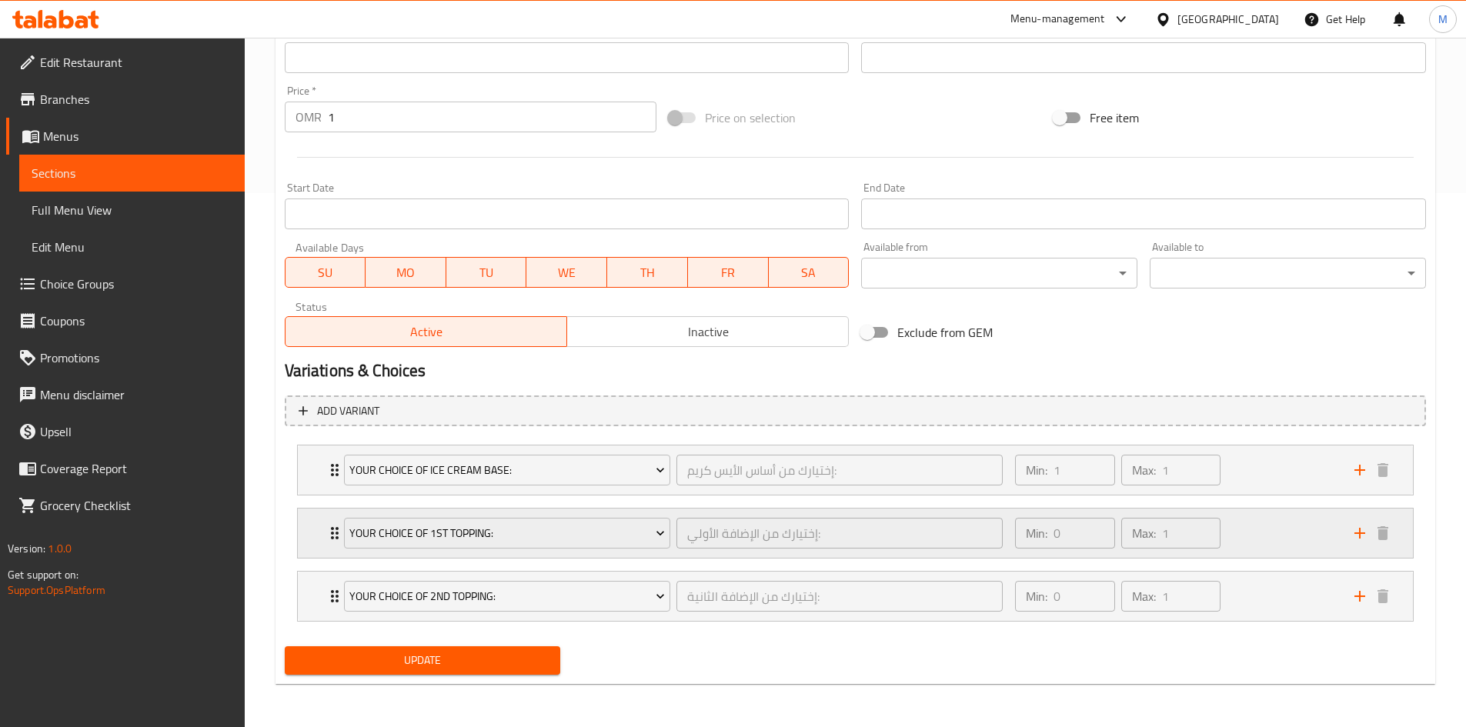
click at [335, 532] on div "Your Choice Of 1st Topping: إختيارك من الإضافة الأولي: ​" at bounding box center [674, 533] width 678 height 49
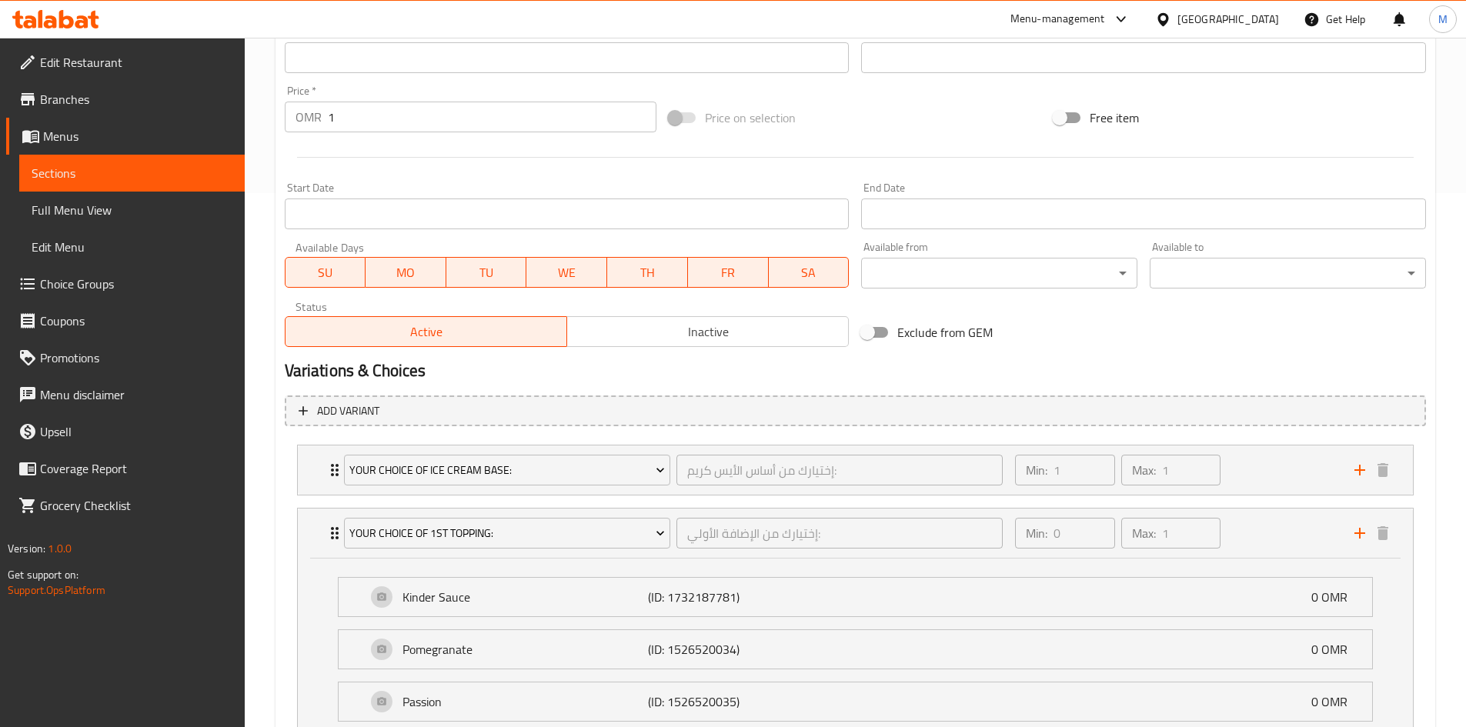
scroll to position [611, 0]
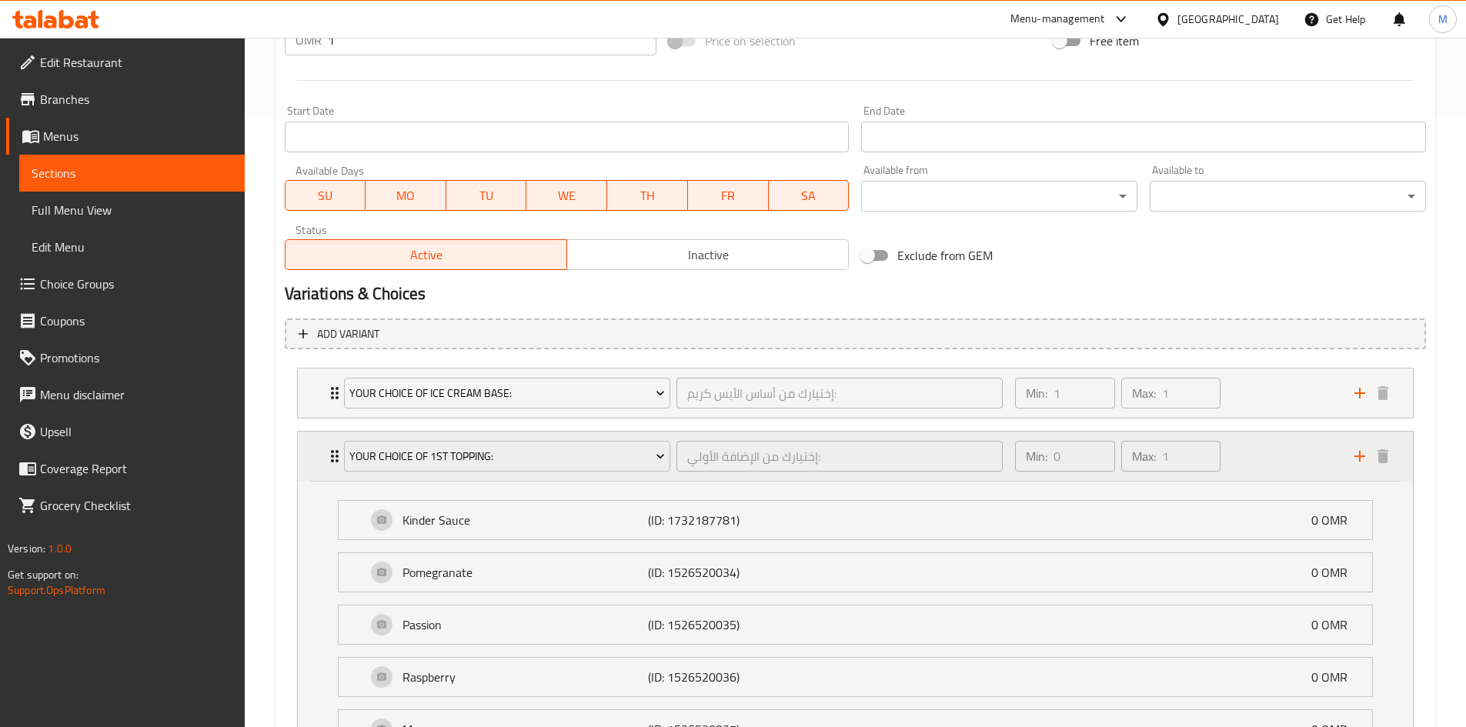
click at [335, 459] on div "Your Choice Of 1st Topping: إختيارك من الإضافة الأولي: ​" at bounding box center [674, 456] width 678 height 49
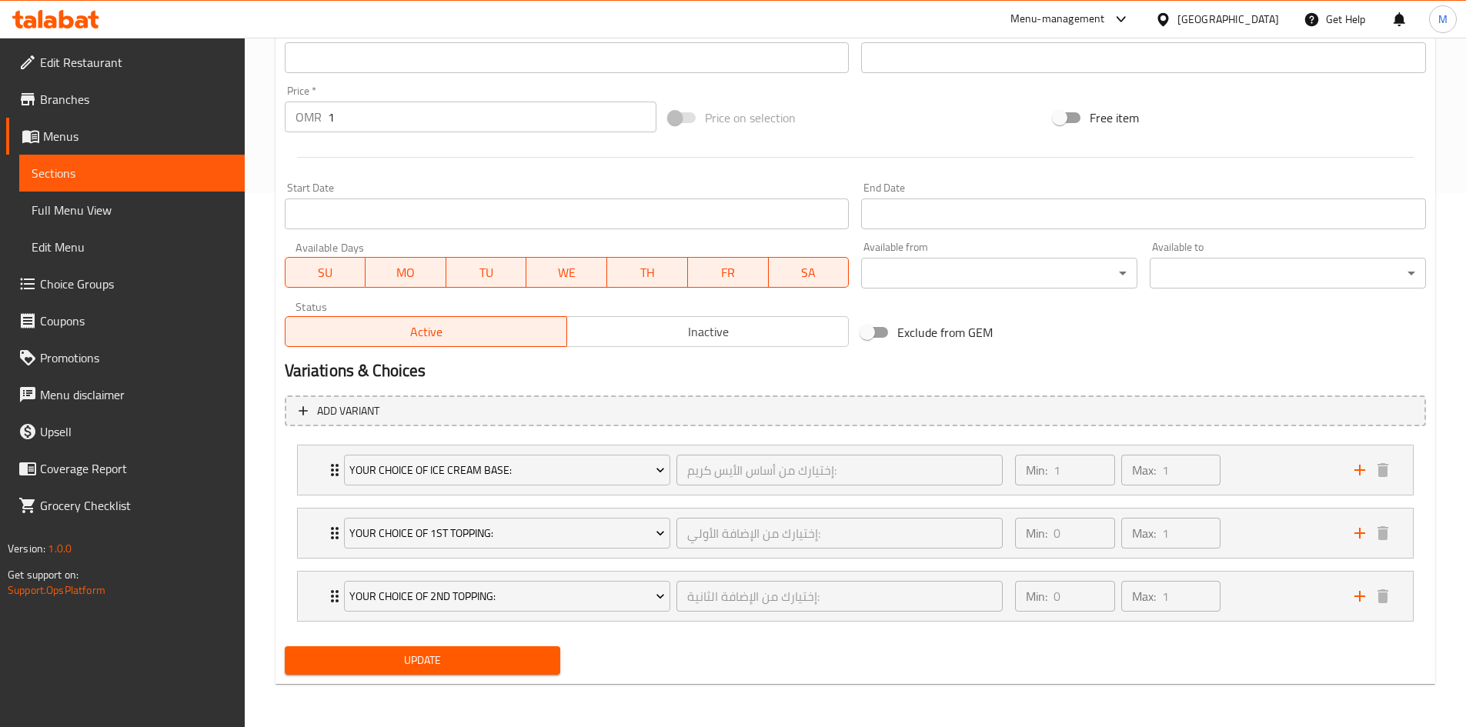
scroll to position [534, 0]
click at [338, 591] on div "Your Choice Of 2nd Topping: إختيارك من الإضافة الثانية: ​" at bounding box center [674, 596] width 678 height 49
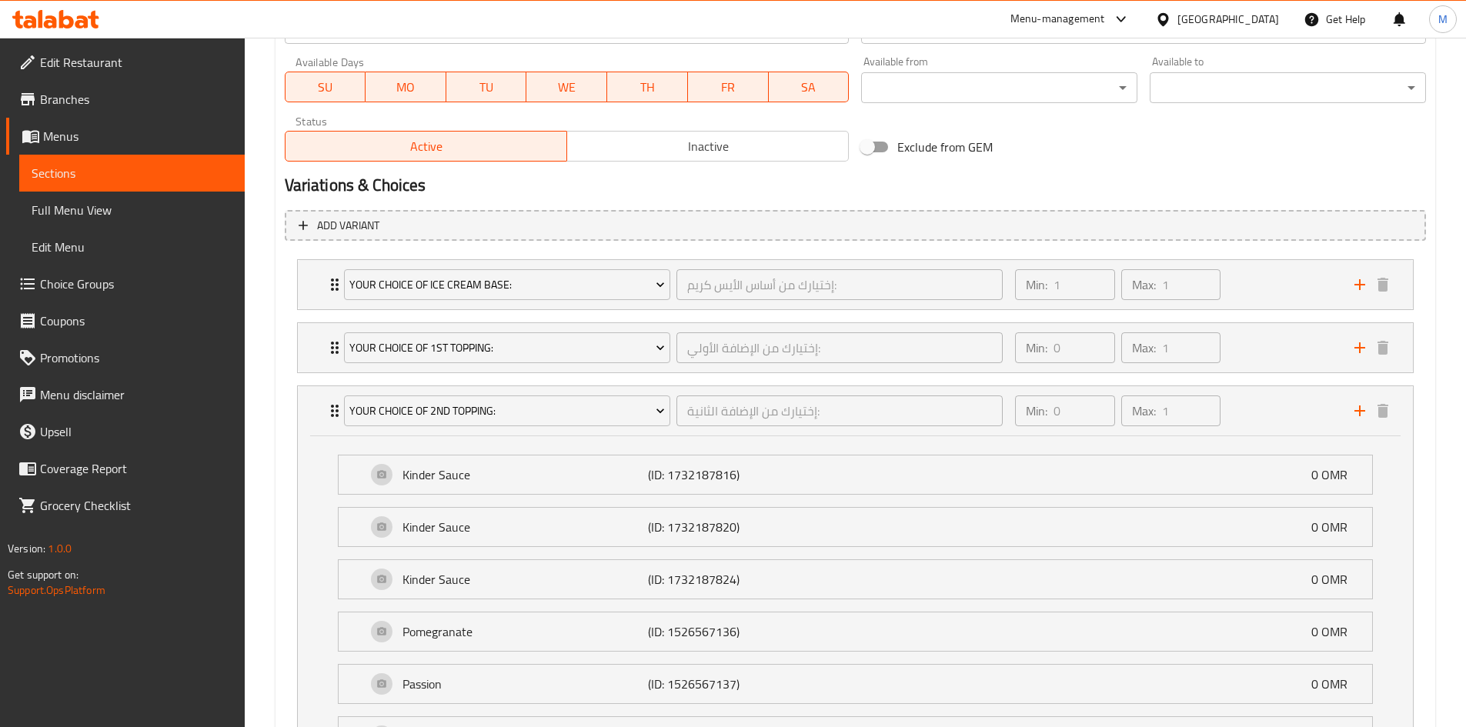
scroll to position [566, 0]
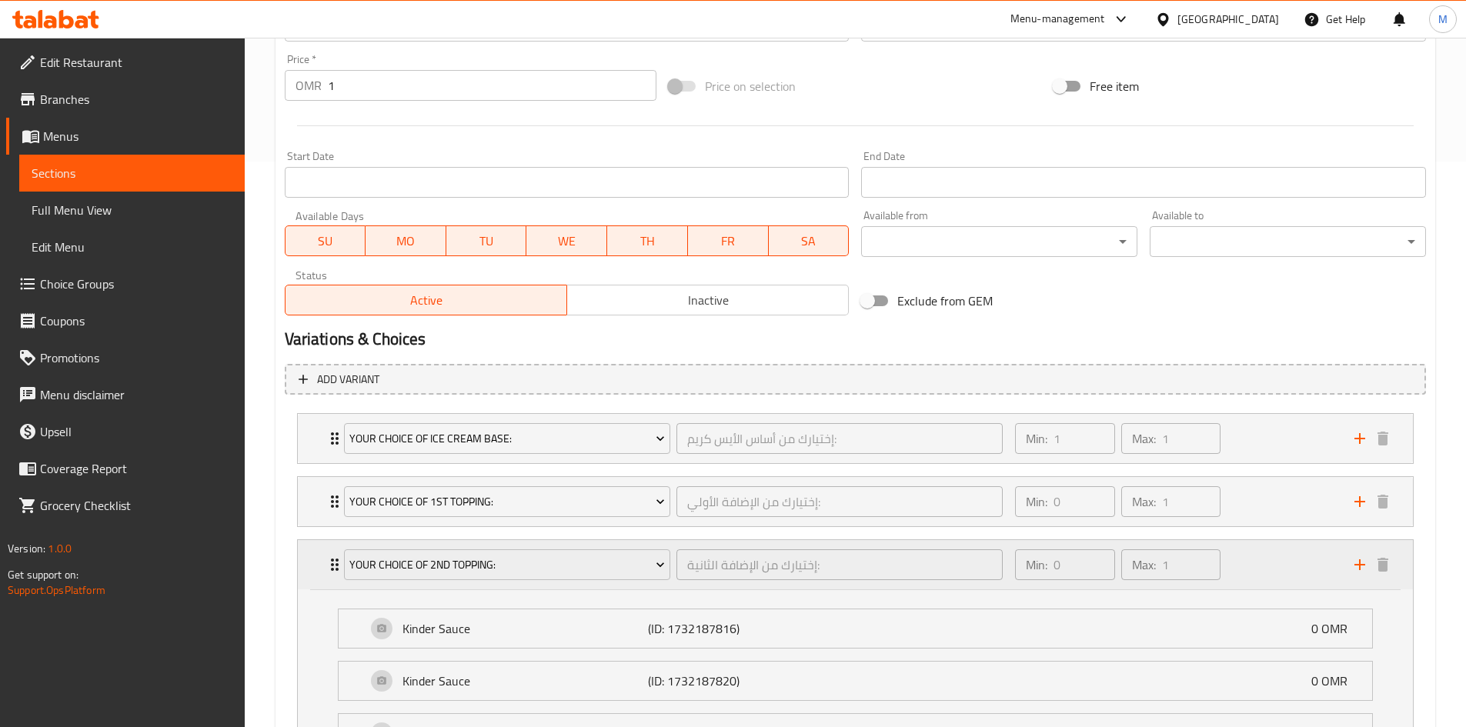
click at [333, 559] on icon "Expand" at bounding box center [335, 565] width 18 height 18
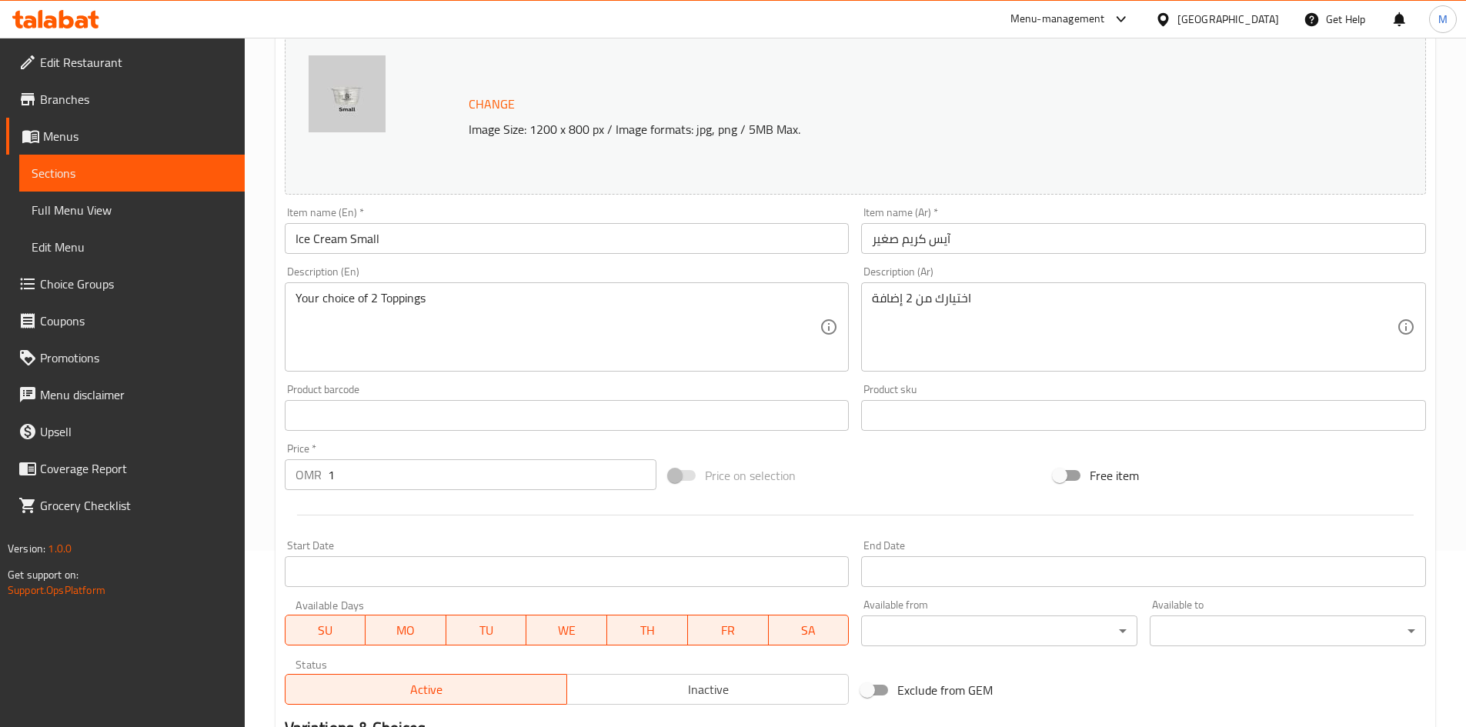
scroll to position [0, 0]
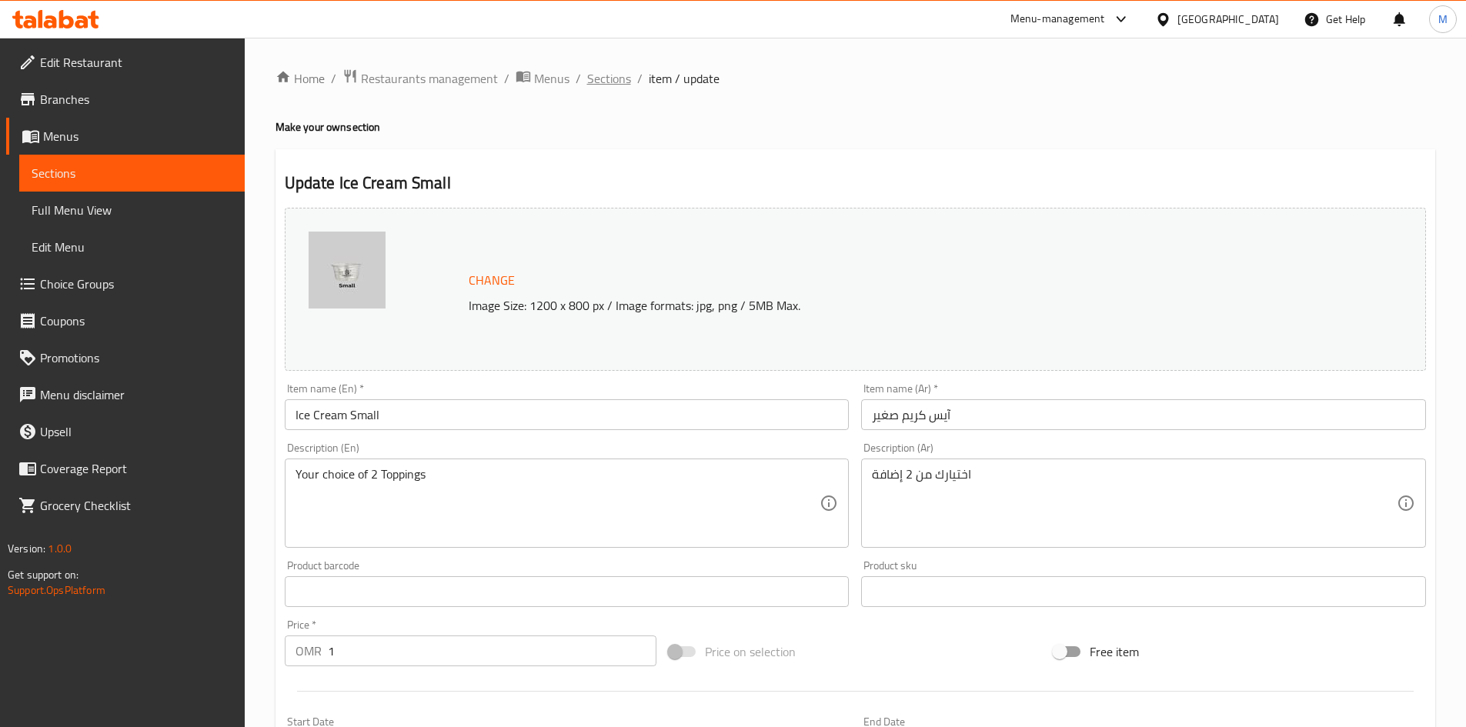
click at [605, 74] on span "Sections" at bounding box center [609, 78] width 44 height 18
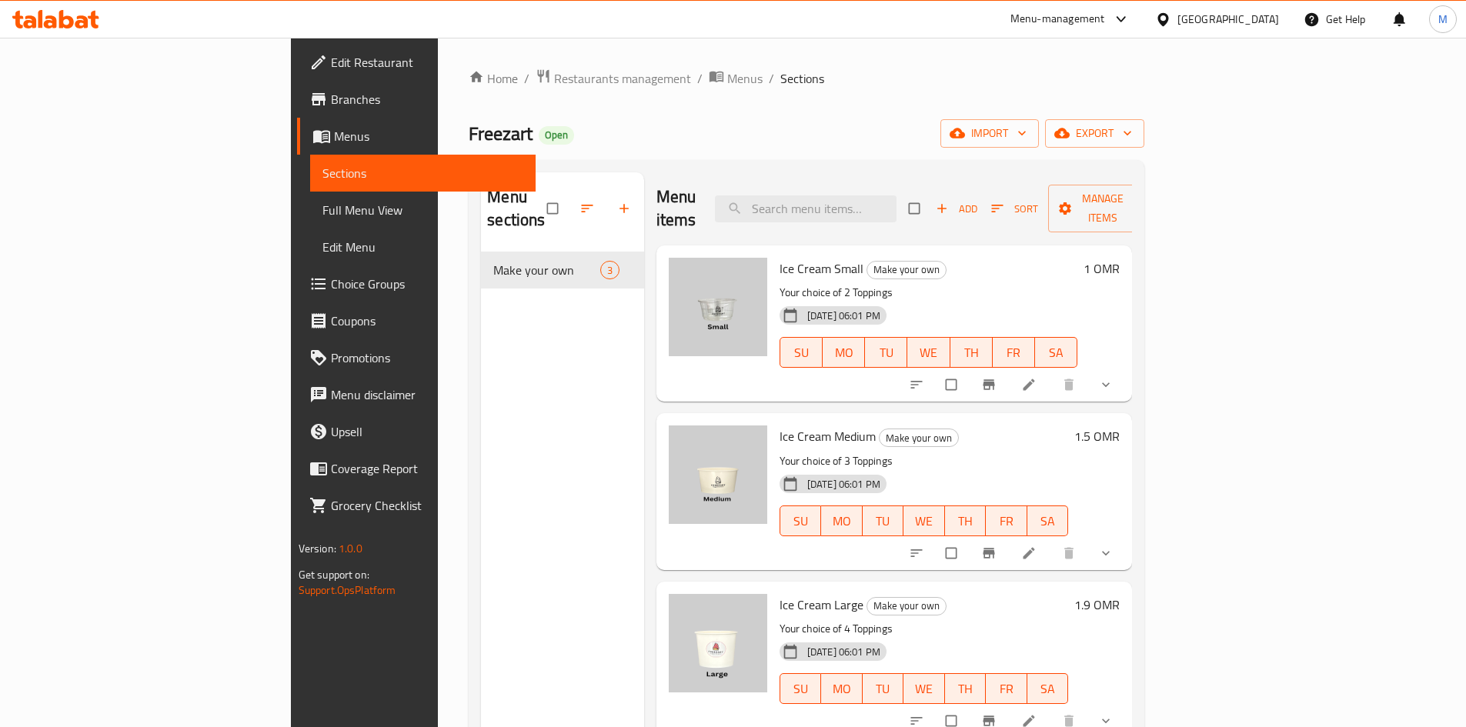
click at [331, 283] on span "Choice Groups" at bounding box center [427, 284] width 192 height 18
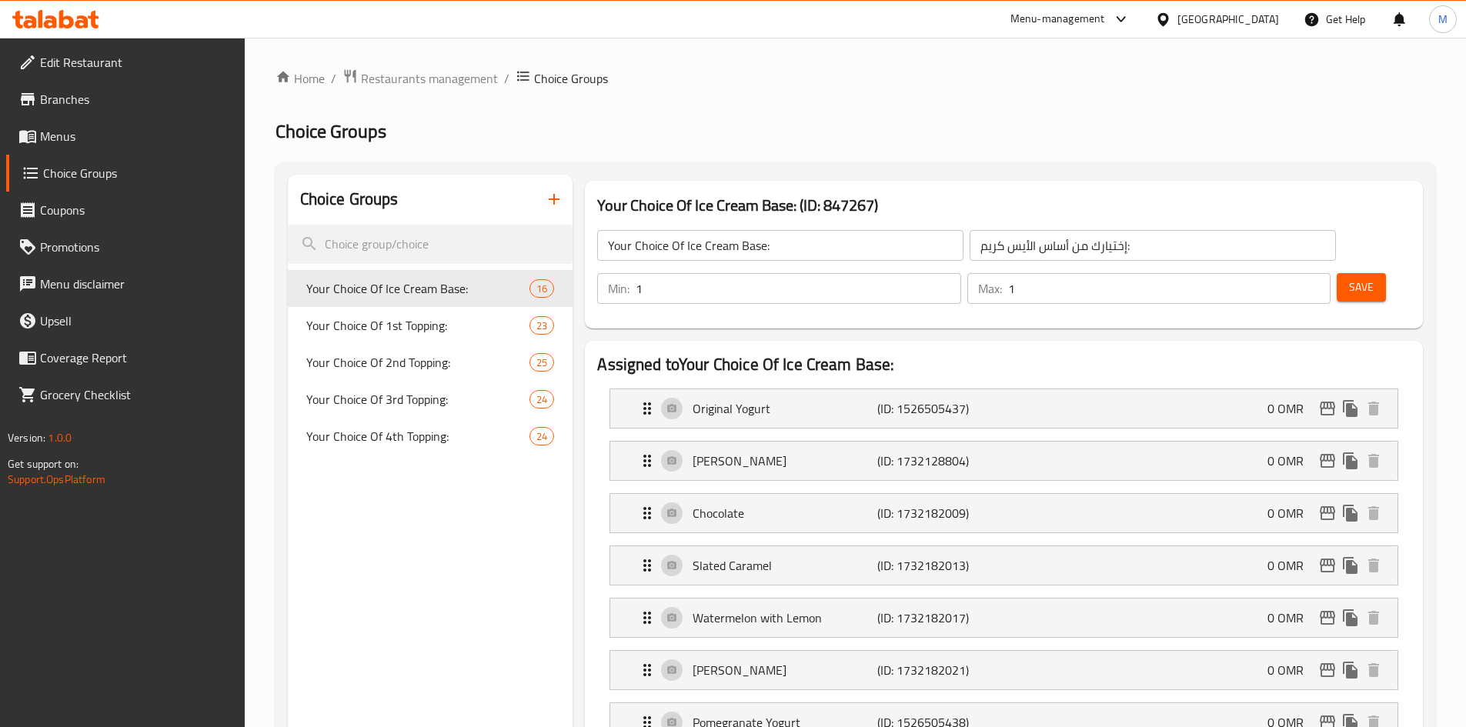
scroll to position [77, 0]
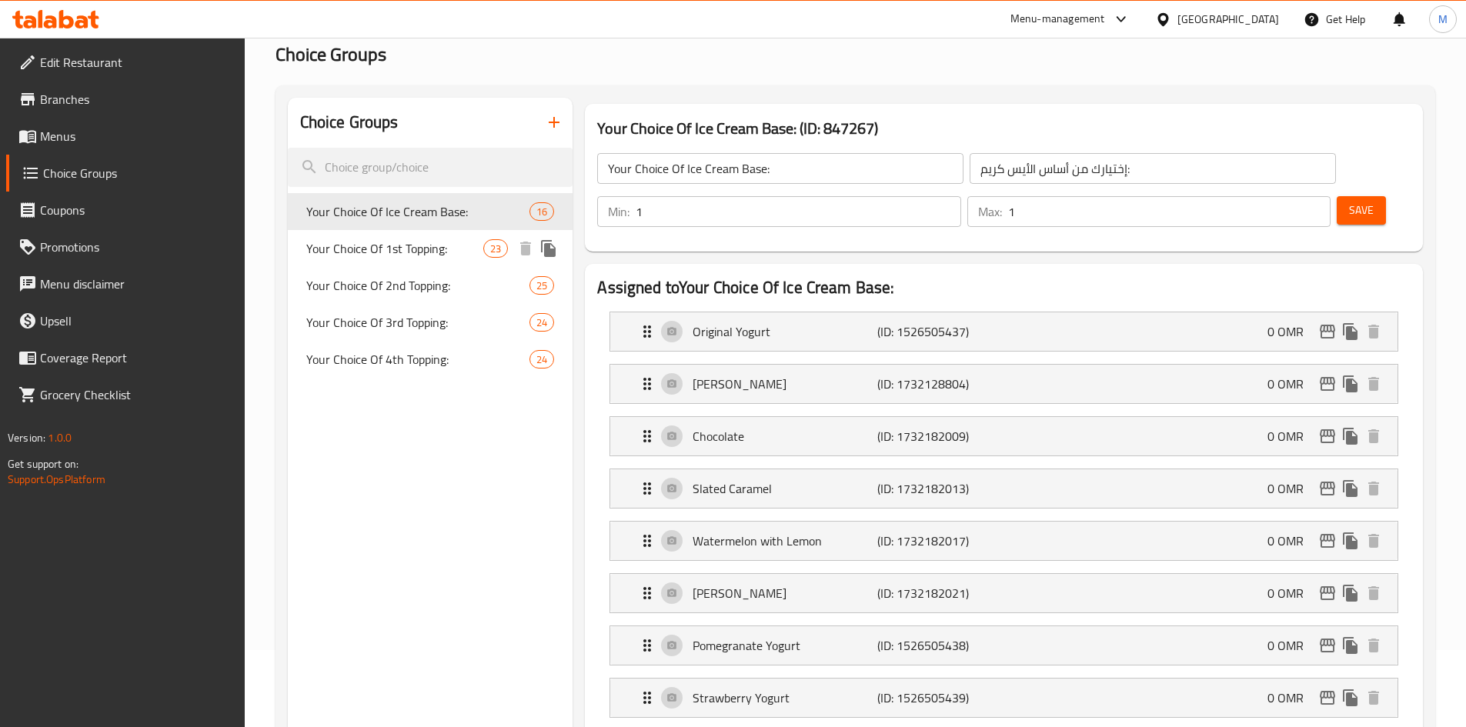
click at [381, 245] on span "Your Choice Of 1st Topping:" at bounding box center [395, 248] width 178 height 18
type input "Your Choice Of 1st Topping:"
type input "إختيارك من الإضافة الأولي:"
type input "0"
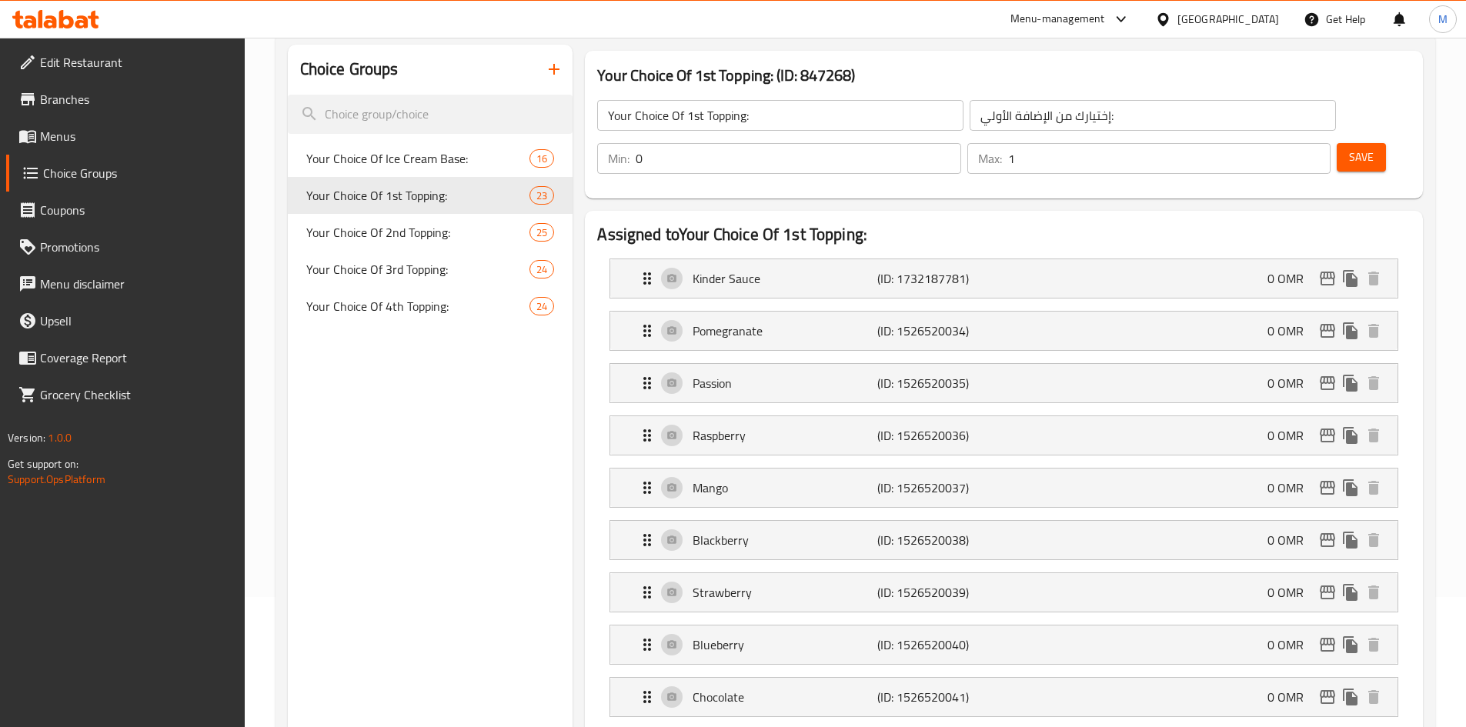
scroll to position [154, 0]
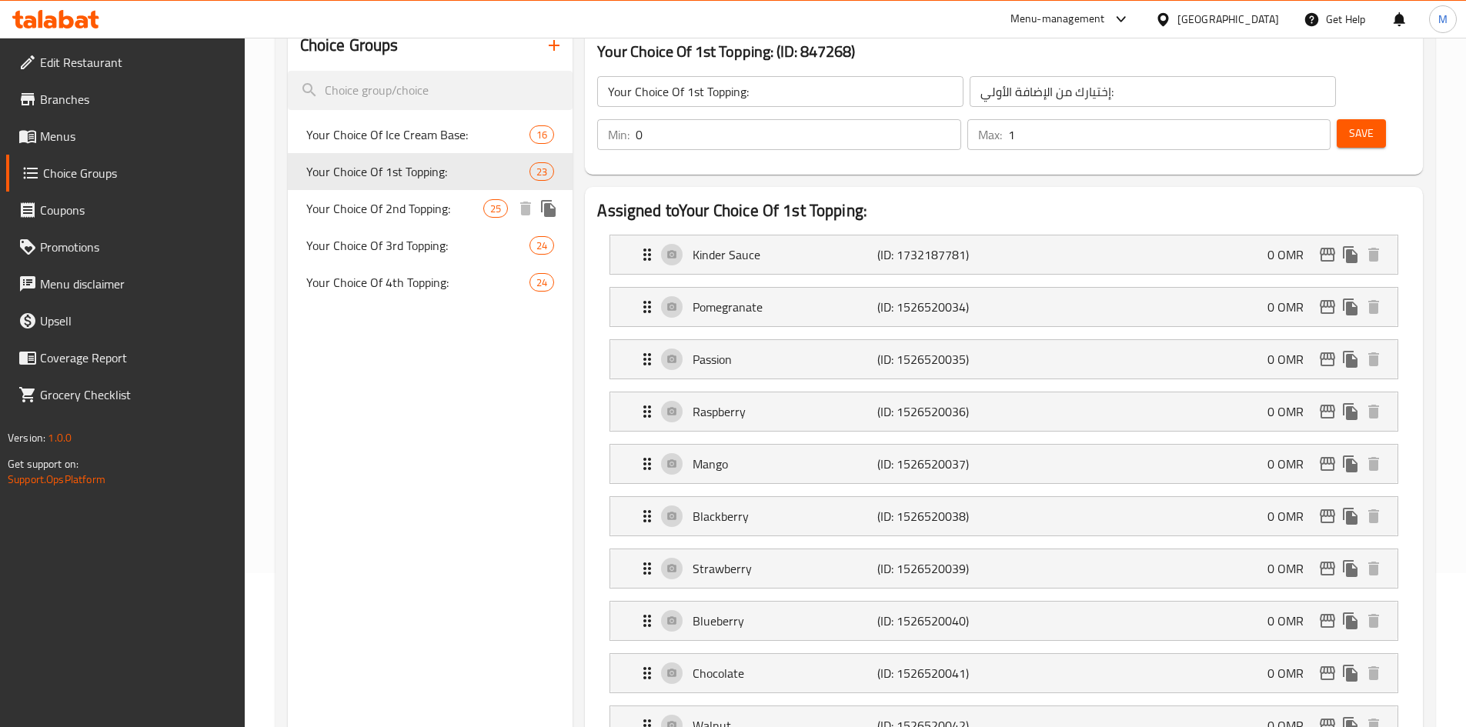
click at [389, 216] on span "Your Choice Of 2nd Topping:" at bounding box center [395, 208] width 178 height 18
type input "Your Choice Of 2nd Topping:"
type input "إختيارك من الإضافة الثانية:"
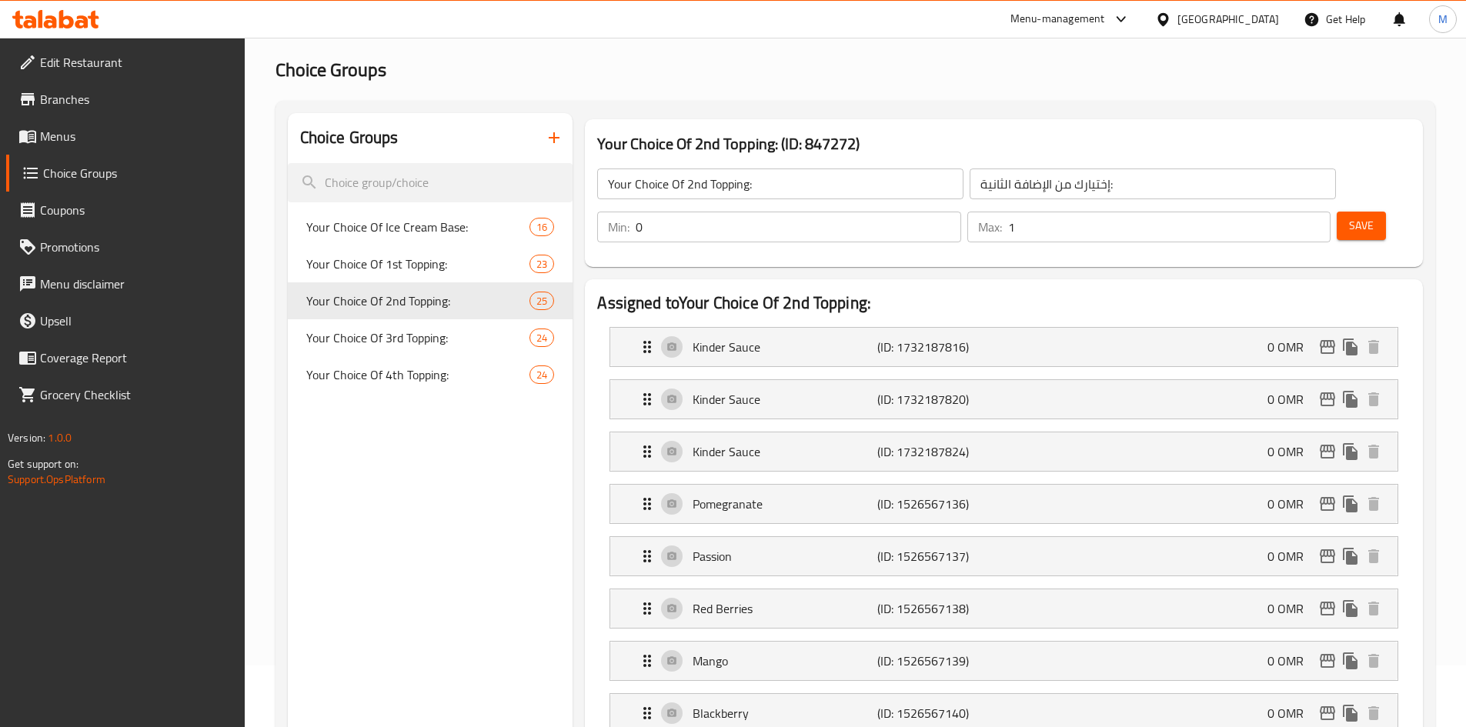
scroll to position [0, 0]
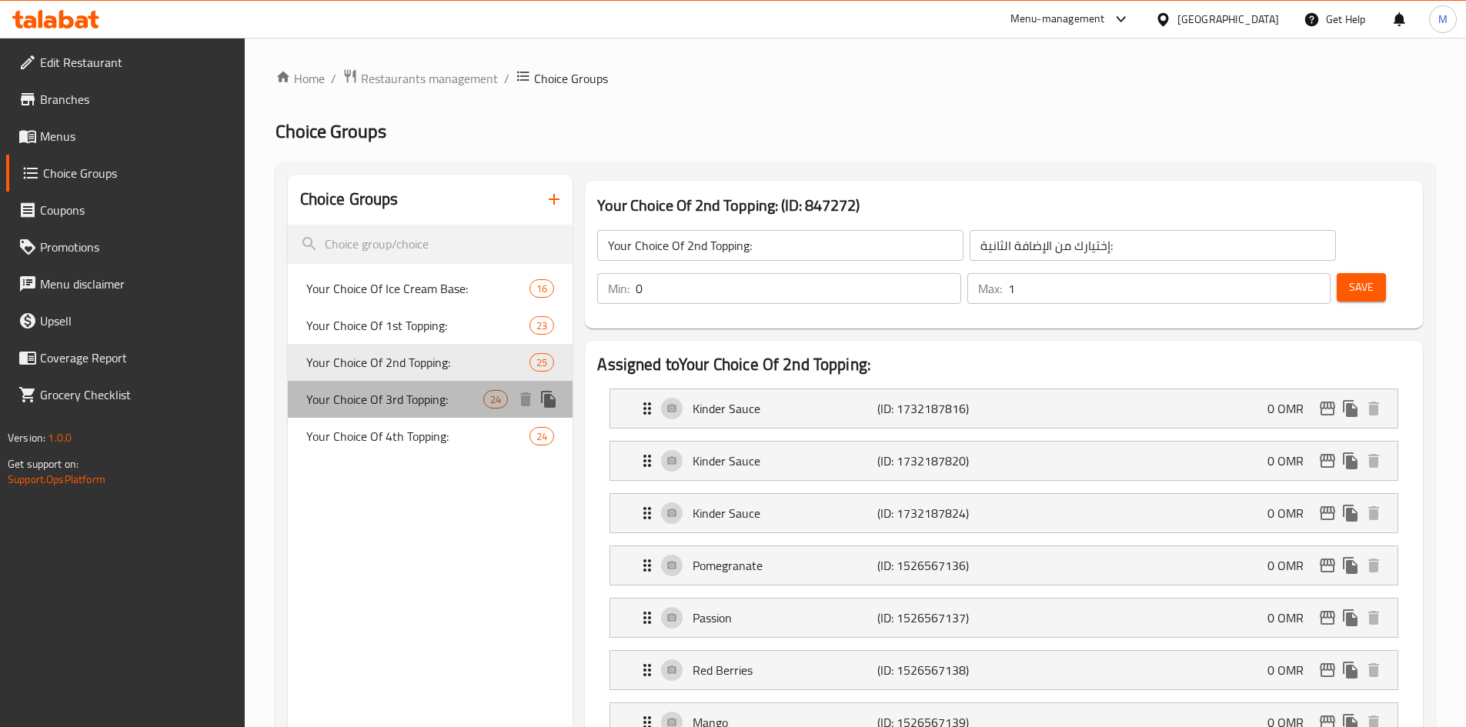
drag, startPoint x: 373, startPoint y: 393, endPoint x: 386, endPoint y: 428, distance: 37.0
click at [373, 395] on span "Your Choice Of 3rd Topping:" at bounding box center [395, 399] width 178 height 18
type input "Your Choice Of 3rd Topping:"
type input "إختيارك من الإضافة الثالثة:"
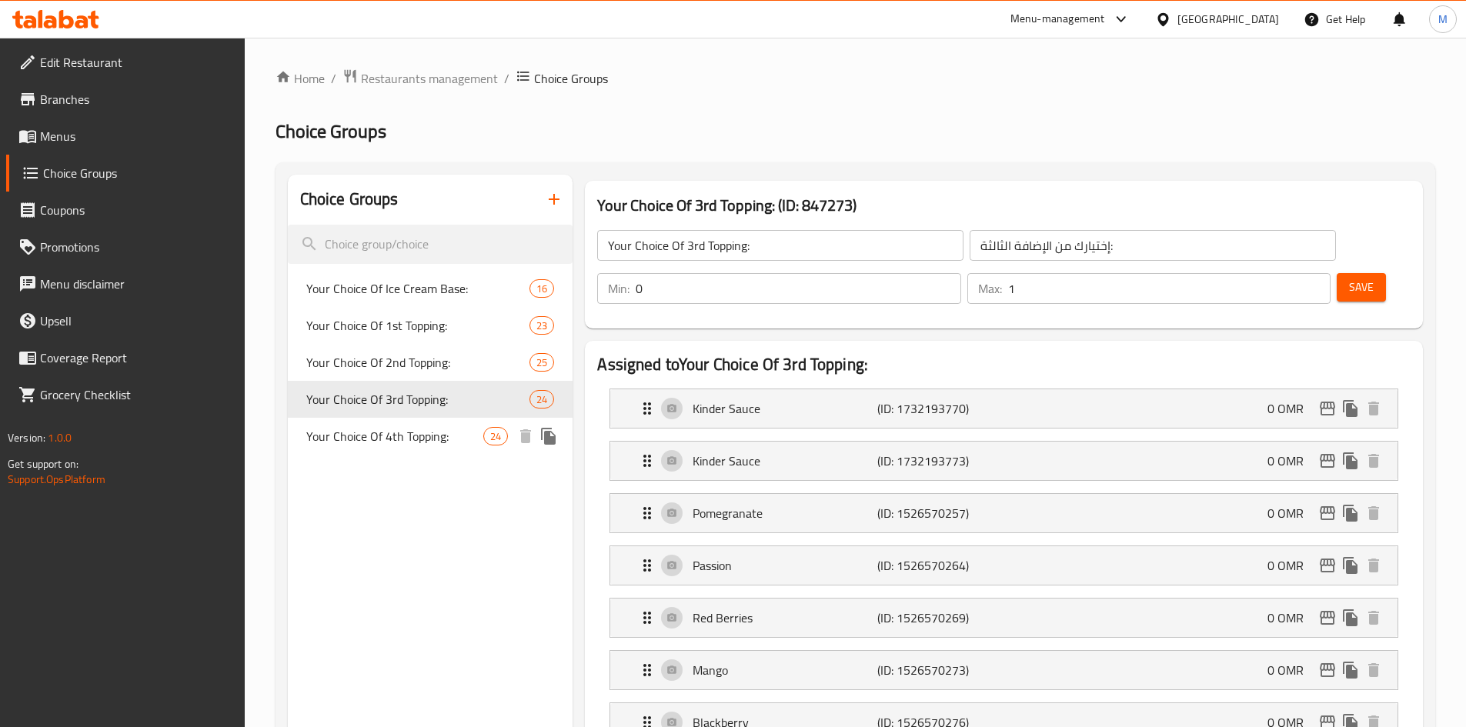
click at [386, 431] on span "Your Choice Of 4th Topping:" at bounding box center [395, 436] width 178 height 18
type input "Your Choice Of 4th Topping:"
type input "إختيارك من الإضافة الرابعة:"
type input "1"
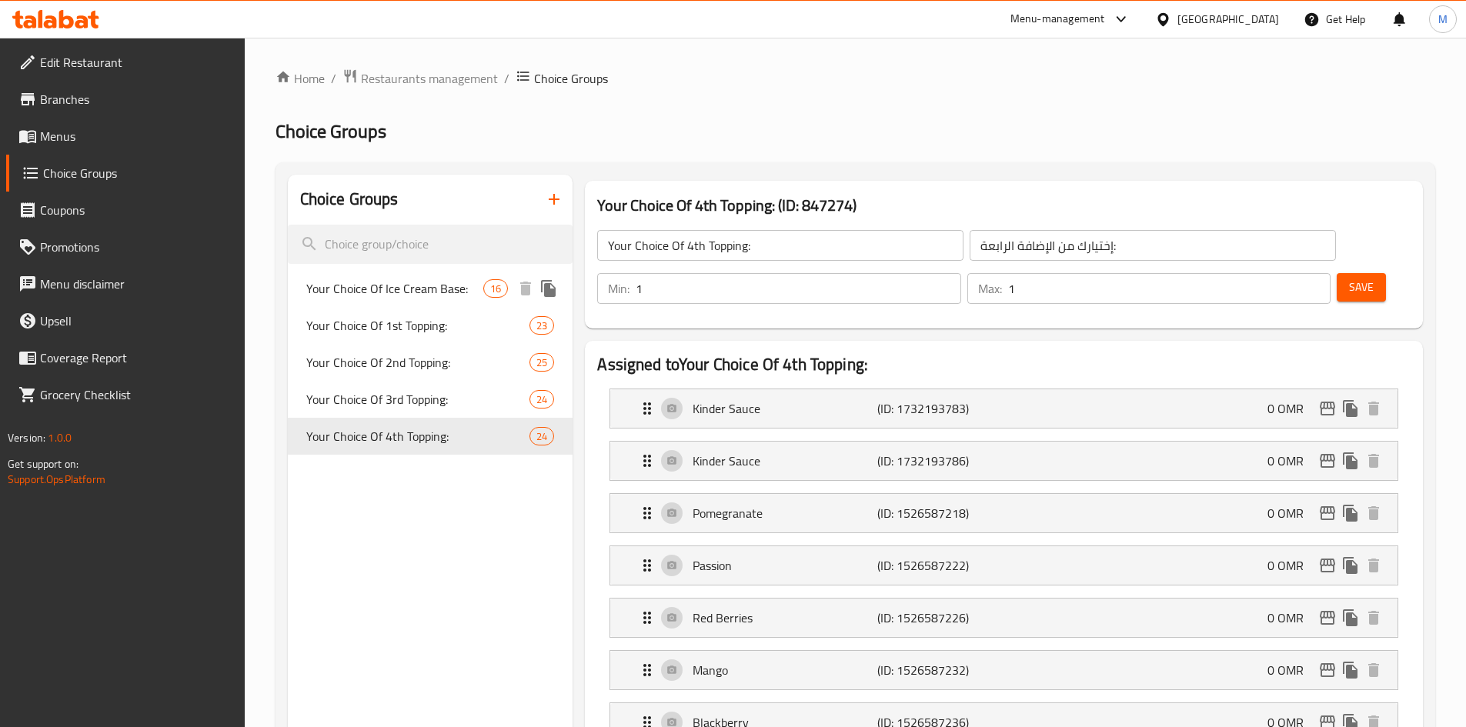
click at [405, 294] on span "Your Choice Of Ice Cream Base:" at bounding box center [395, 288] width 178 height 18
type input "Your Choice Of Ice Cream Base:"
type input "إختيارك من أساس الأيس كريم:"
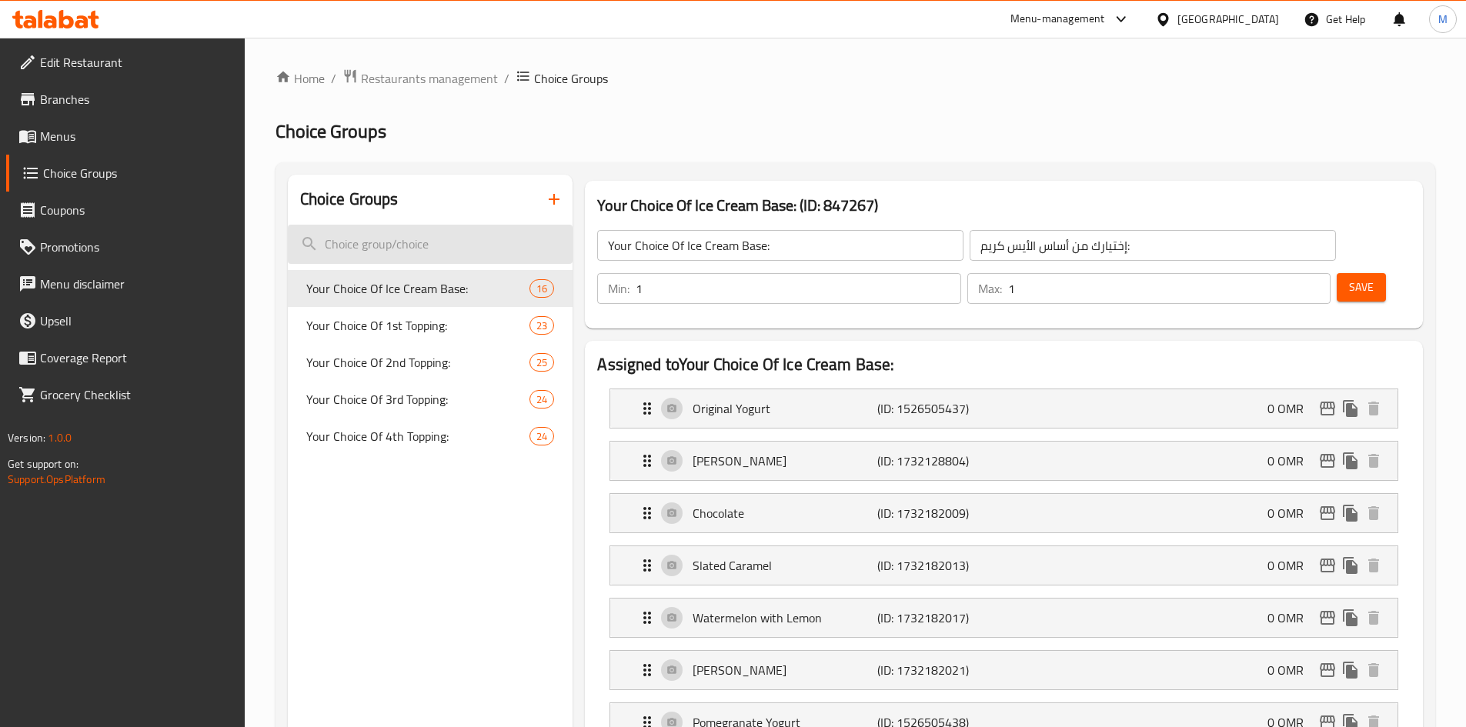
click at [412, 239] on input "search" at bounding box center [431, 244] width 286 height 39
paste input "Passion Fruit"
type input "Passion"
click at [417, 330] on span "Your Choice Of 1st Topping:" at bounding box center [395, 325] width 178 height 18
type input "Your Choice Of 1st Topping:"
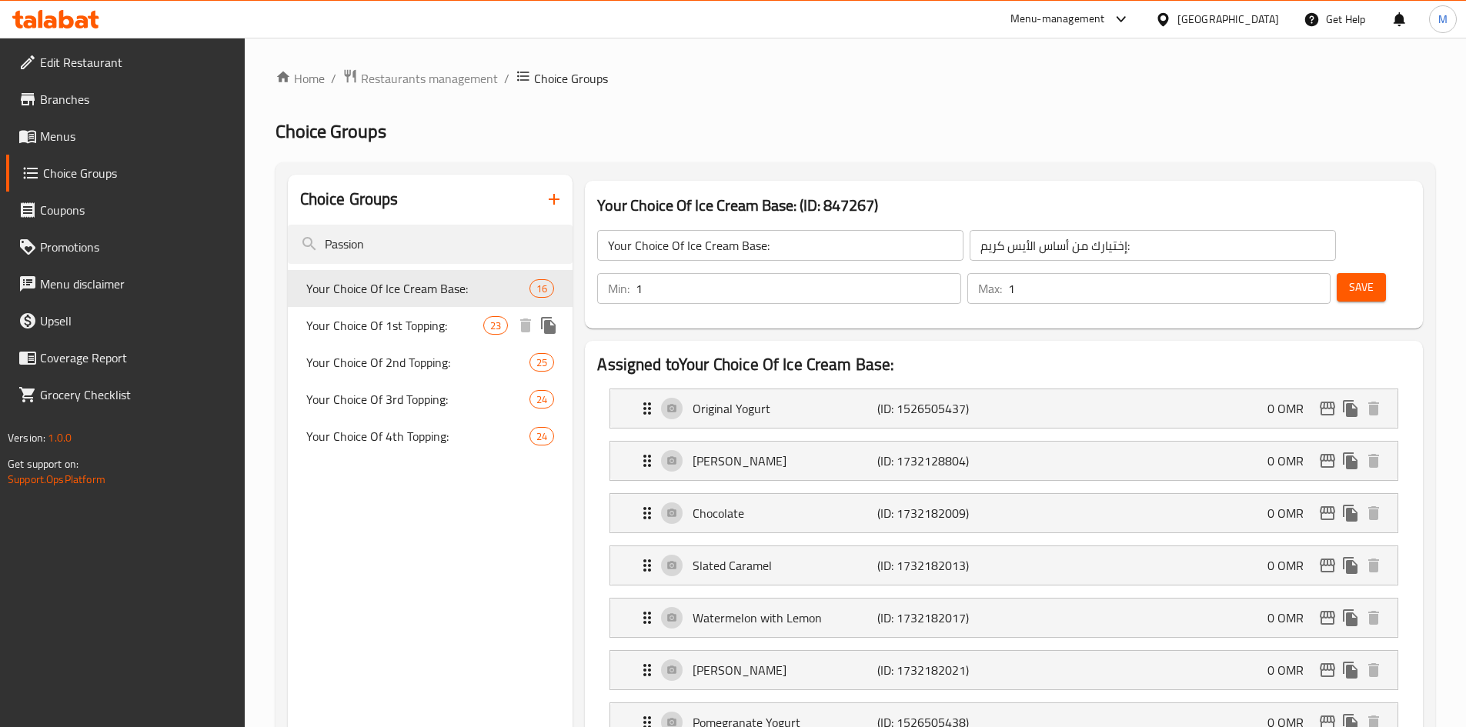
type input "إختيارك من الإضافة الأولي:"
type input "0"
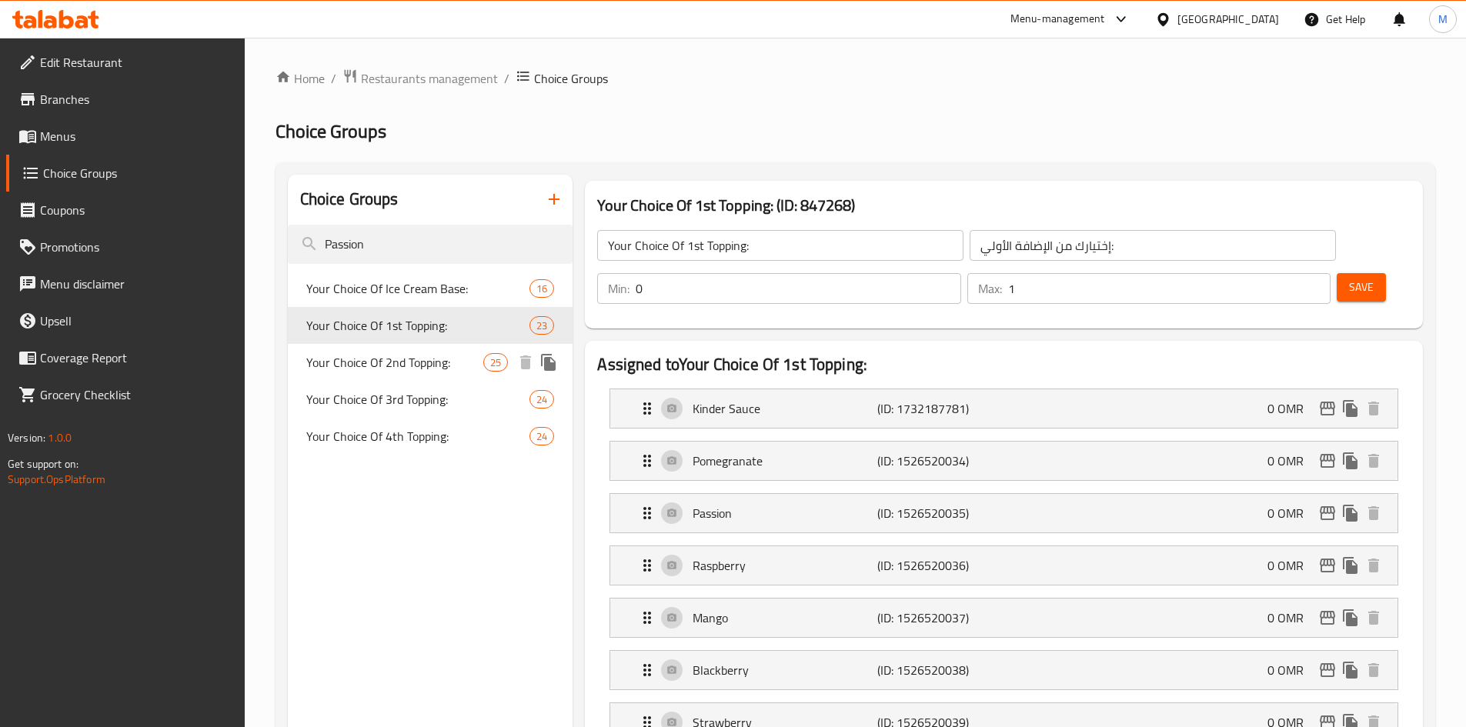
click at [368, 353] on span "Your Choice Of 2nd Topping:" at bounding box center [395, 362] width 178 height 18
type input "Your Choice Of 2nd Topping:"
type input "إختيارك من الإضافة الثانية:"
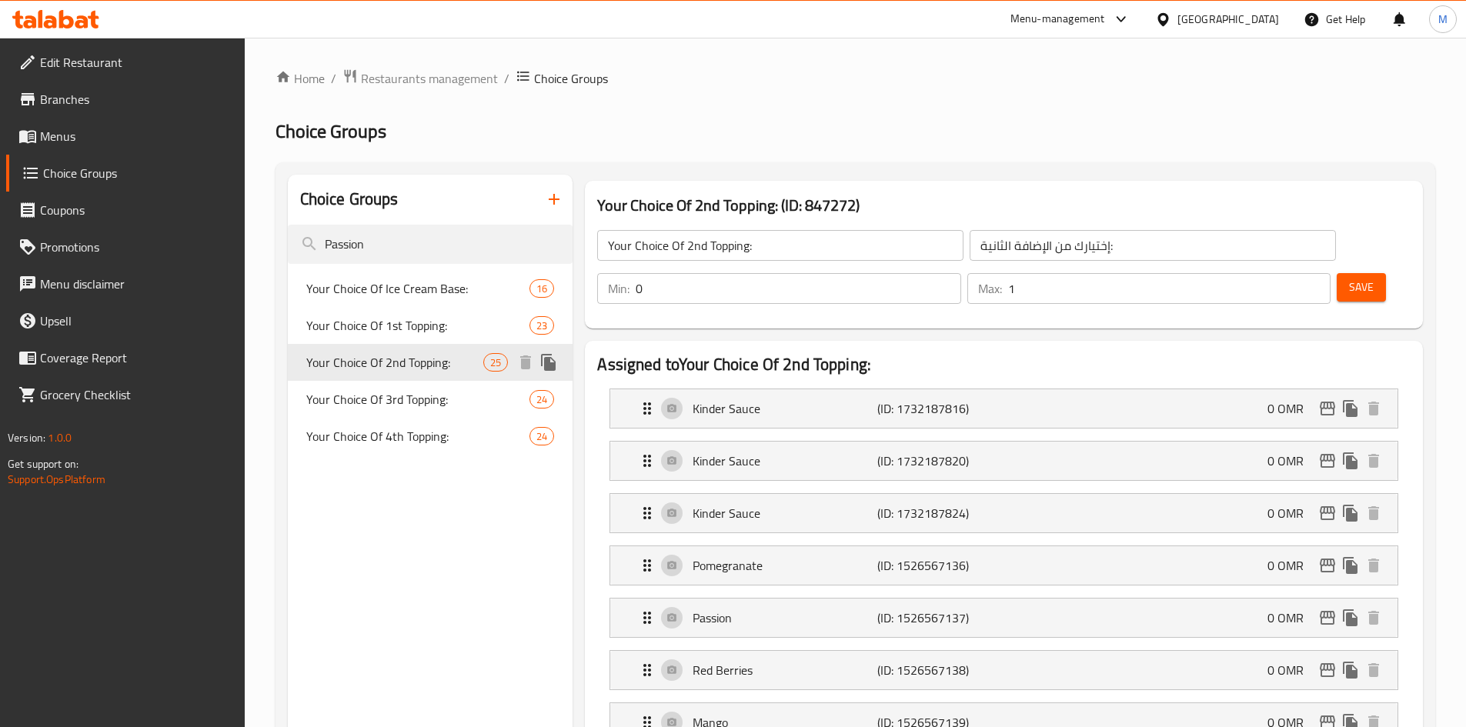
click at [390, 381] on div "Your Choice Of 3rd Topping: 24" at bounding box center [431, 399] width 286 height 37
type input "Your Choice Of 3rd Topping:"
type input "إختيارك من الإضافة الثالثة:"
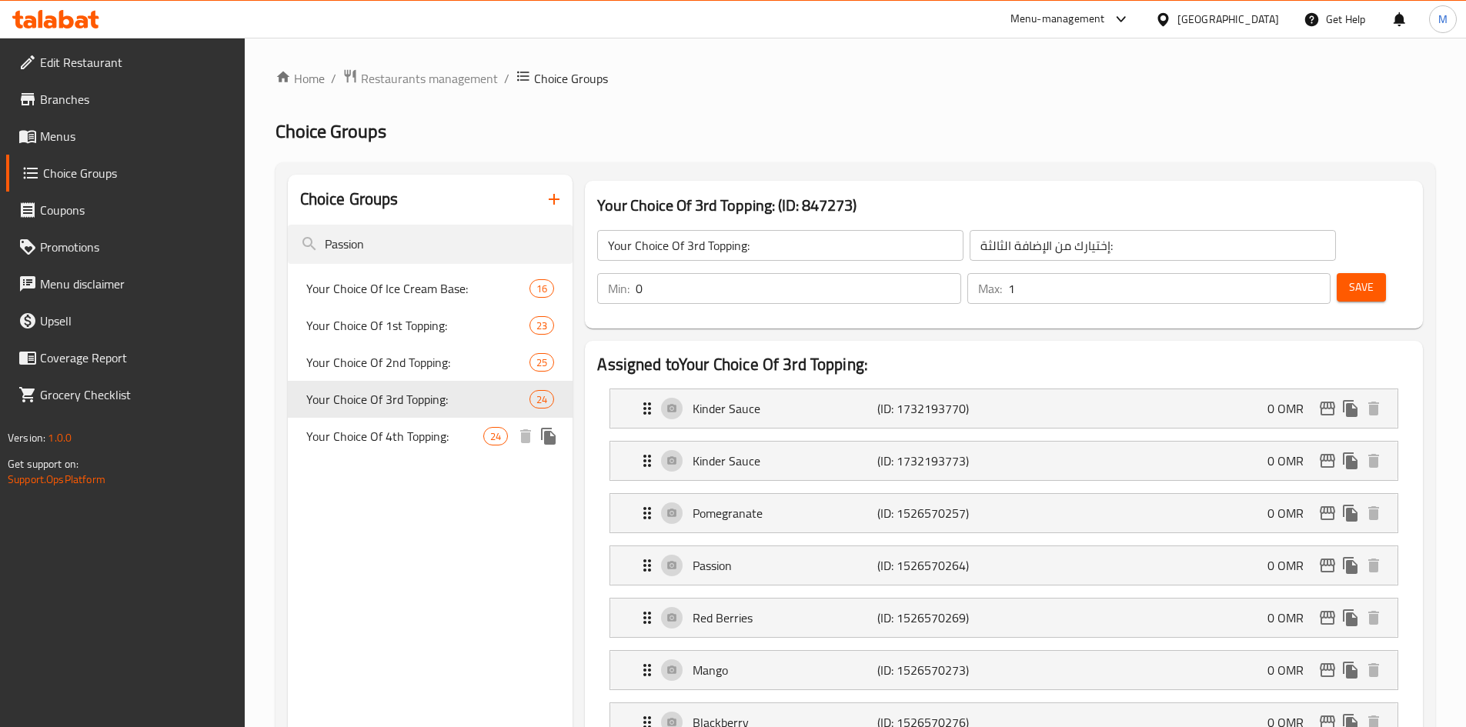
drag, startPoint x: 410, startPoint y: 420, endPoint x: 416, endPoint y: 435, distance: 16.3
click at [411, 420] on div "Your Choice Of 4th Topping: 24" at bounding box center [431, 436] width 286 height 37
type input "Your Choice Of 4th Topping:"
type input "إختيارك من الإضافة الرابعة:"
type input "1"
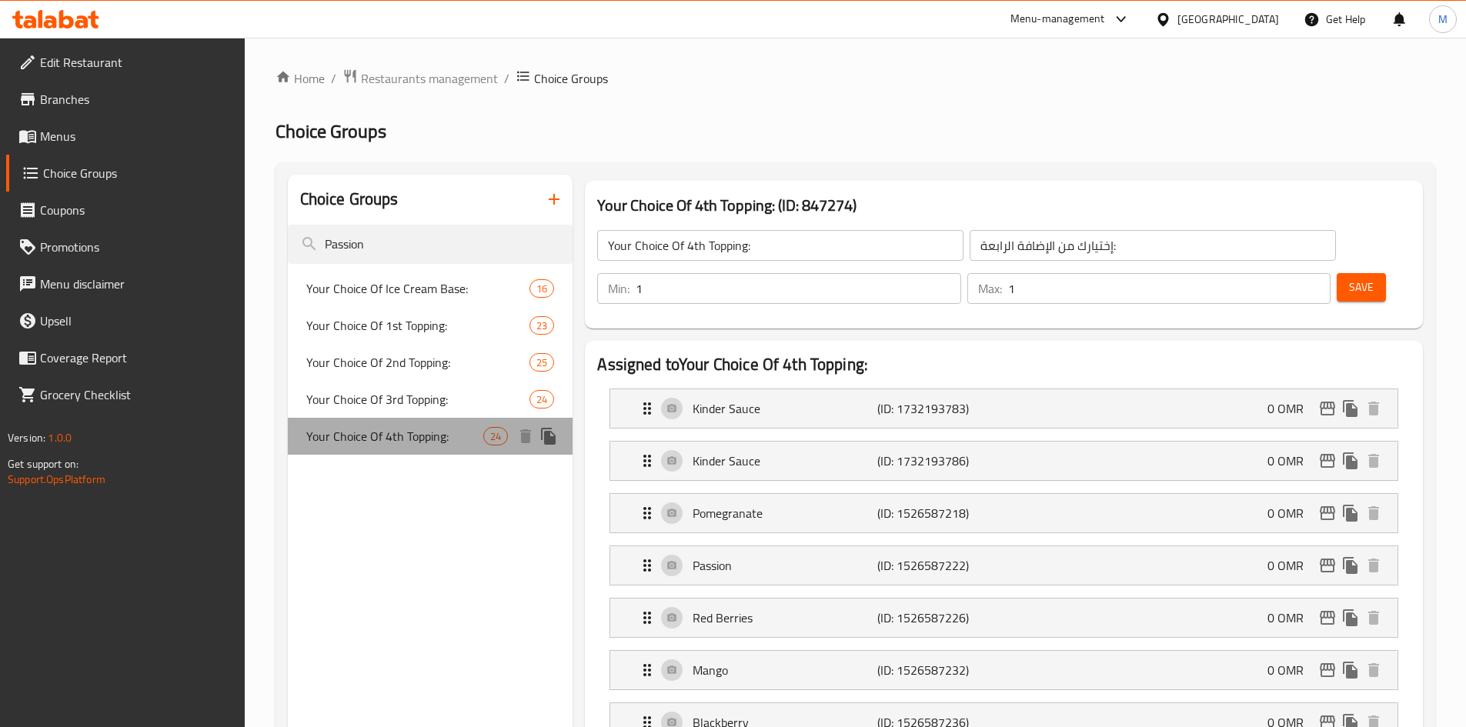
click at [416, 436] on span "Your Choice Of 4th Topping:" at bounding box center [395, 436] width 178 height 18
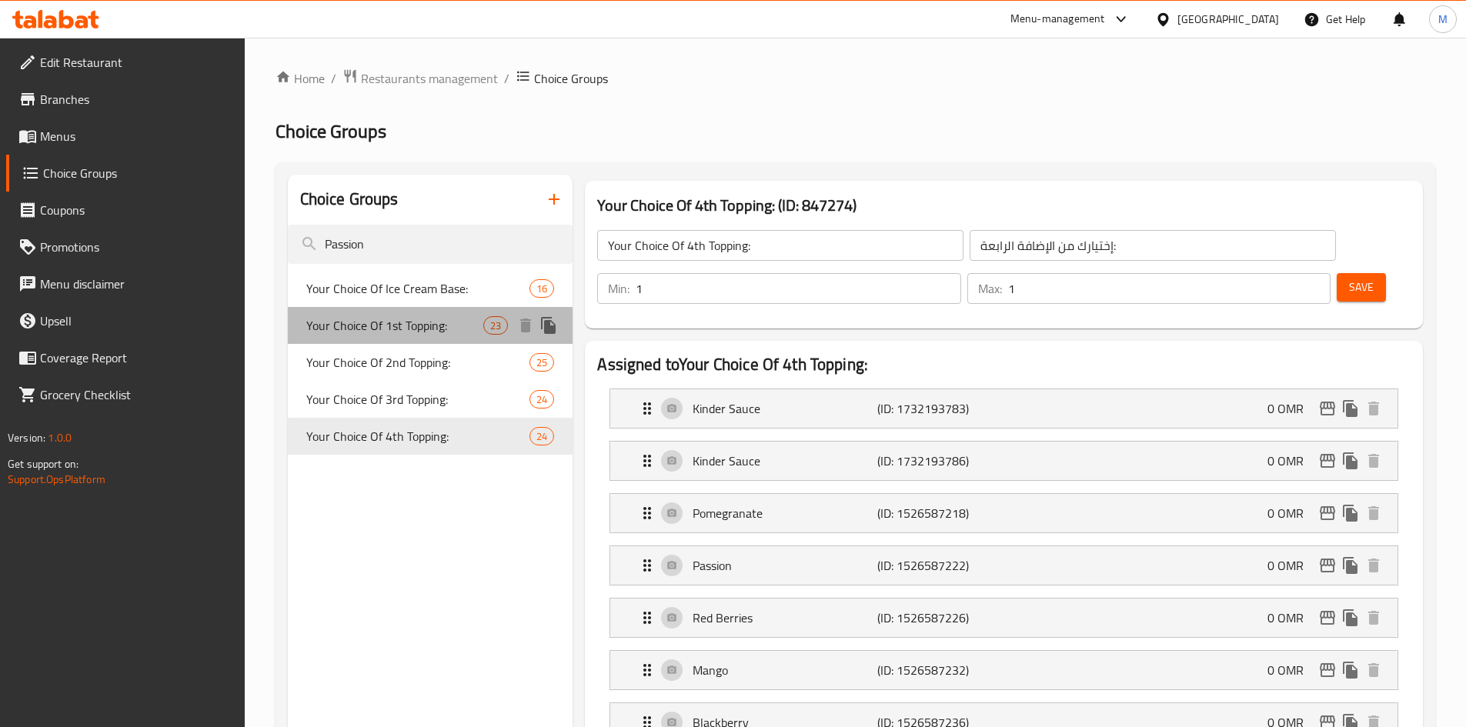
click at [396, 311] on div "Your Choice Of 1st Topping: 23" at bounding box center [431, 325] width 286 height 37
type input "Your Choice Of 1st Topping:"
type input "إختيارك من الإضافة الأولي:"
type input "0"
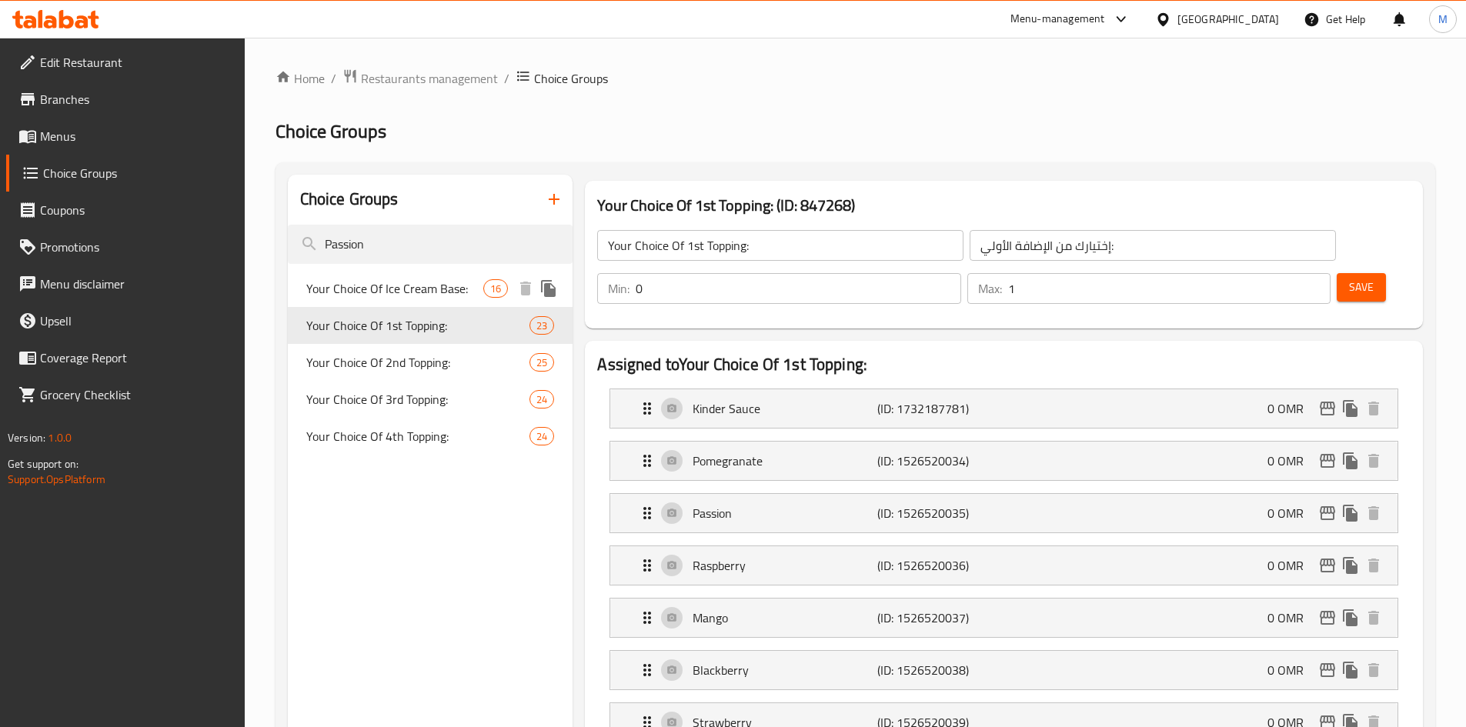
click at [362, 296] on span "Your Choice Of Ice Cream Base:" at bounding box center [395, 288] width 178 height 18
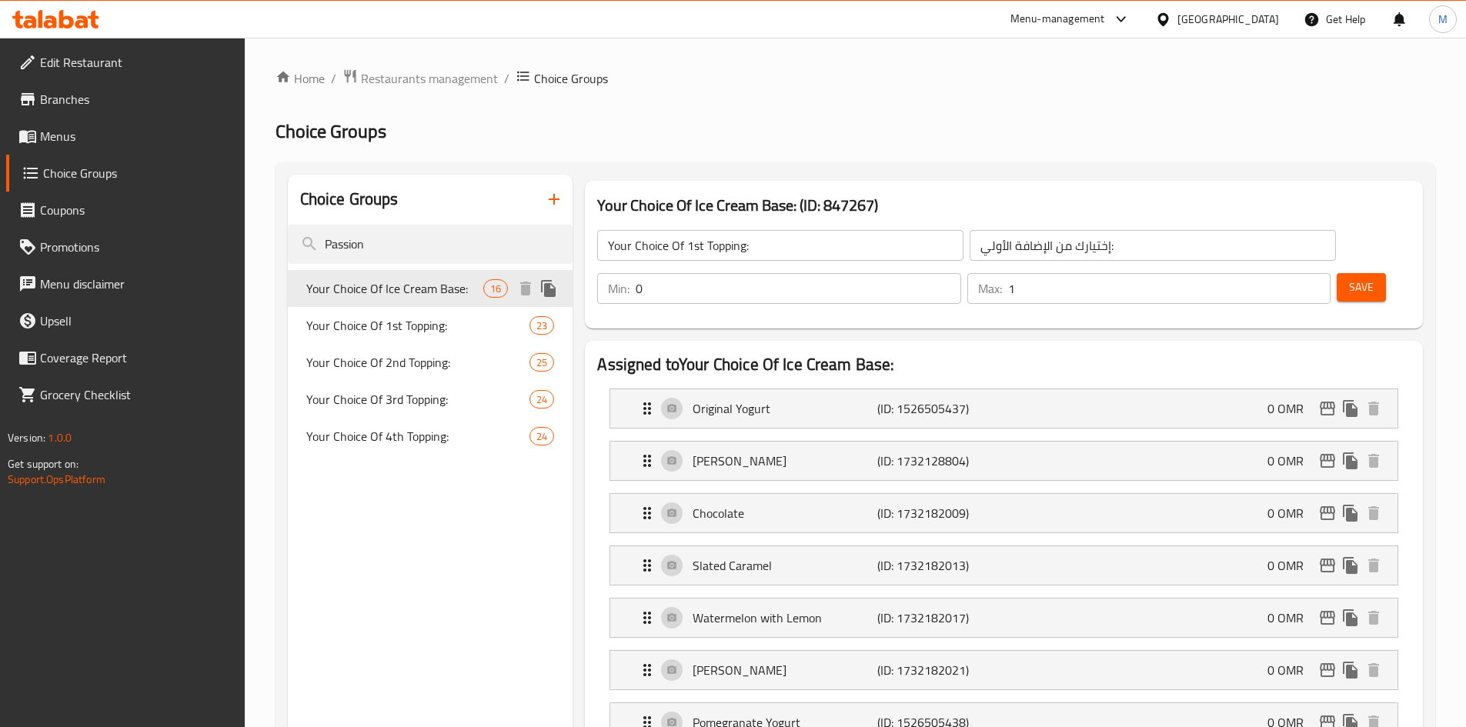
type input "Your Choice Of Ice Cream Base:"
type input "إختيارك من أساس الأيس كريم:"
type input "1"
click at [364, 236] on input "Passion" at bounding box center [431, 244] width 286 height 39
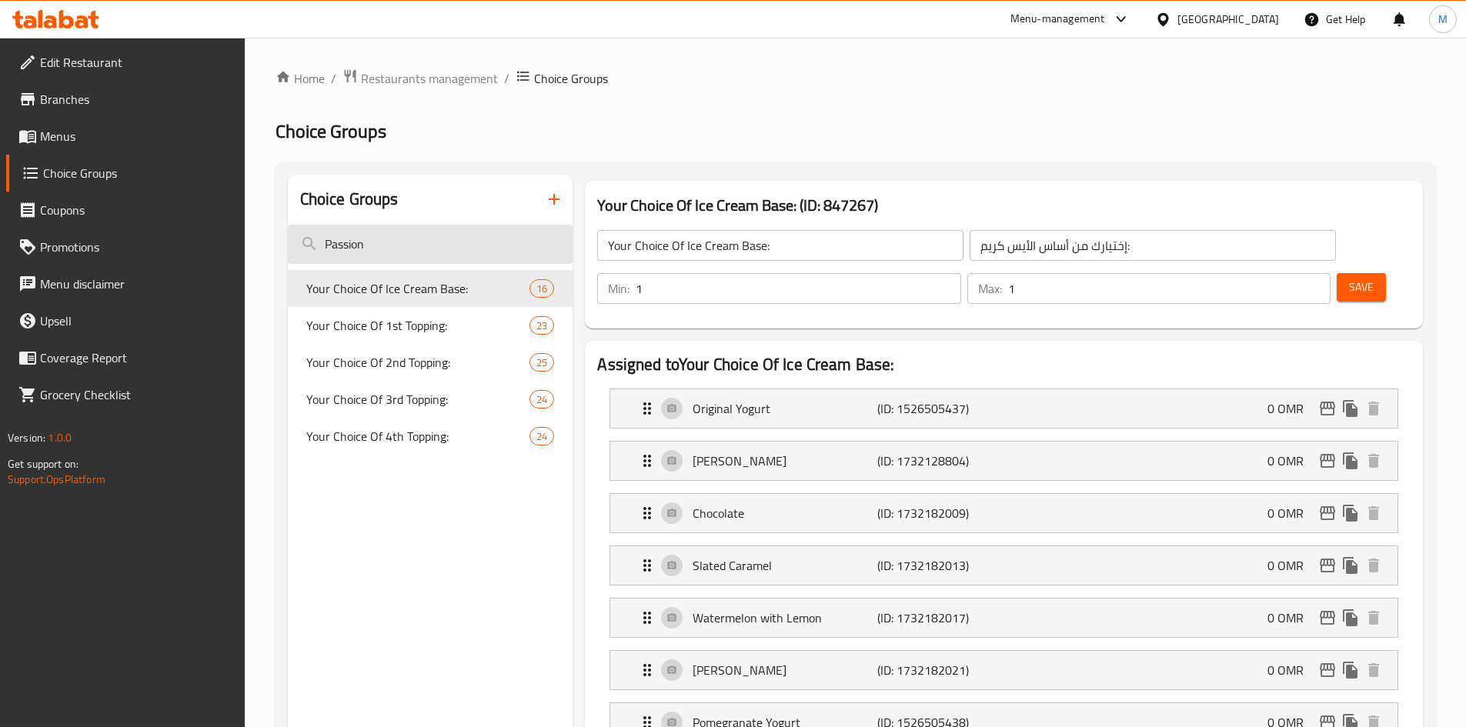
click at [364, 236] on input "Passion" at bounding box center [431, 244] width 286 height 39
paste input "Lotus sauce"
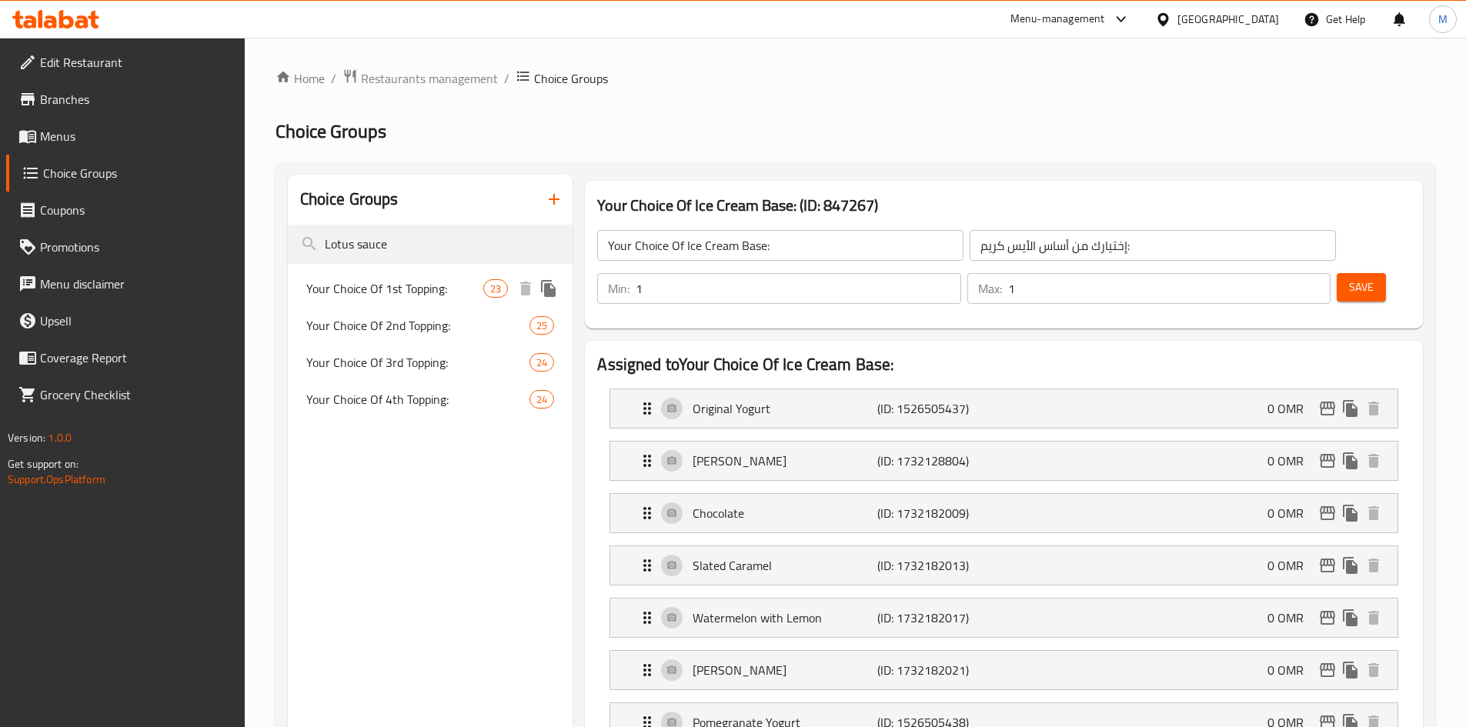
type input "Lotus sauce"
click at [408, 298] on span "Your Choice Of 1st Topping:" at bounding box center [395, 288] width 178 height 18
type input "Your Choice Of 1st Topping:"
type input "إختيارك من الإضافة الأولي:"
type input "0"
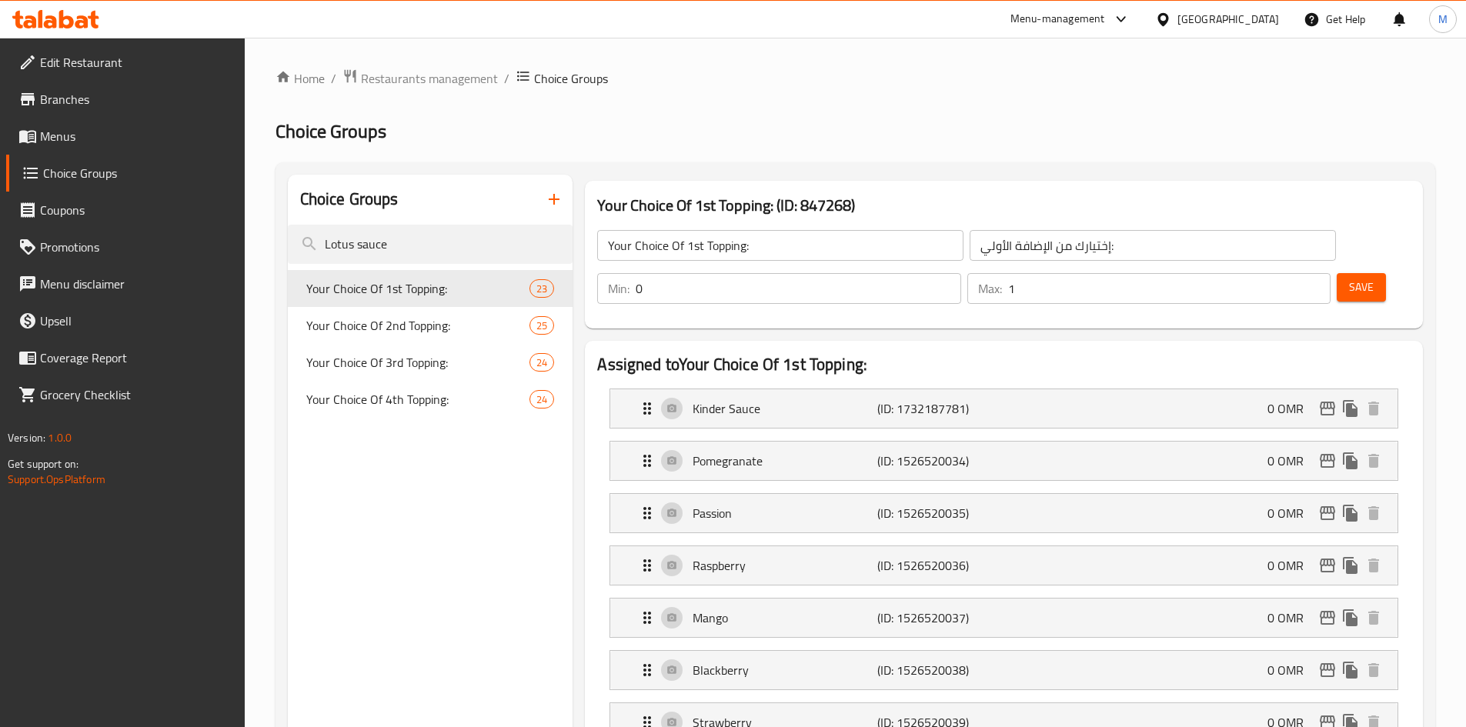
click at [682, 132] on h2 "Choice Groups" at bounding box center [856, 131] width 1160 height 25
click at [362, 327] on span "Your Choice Of 2nd Topping:" at bounding box center [395, 325] width 178 height 18
type input "Your Choice Of 2nd Topping:"
type input "إختيارك من الإضافة الثانية:"
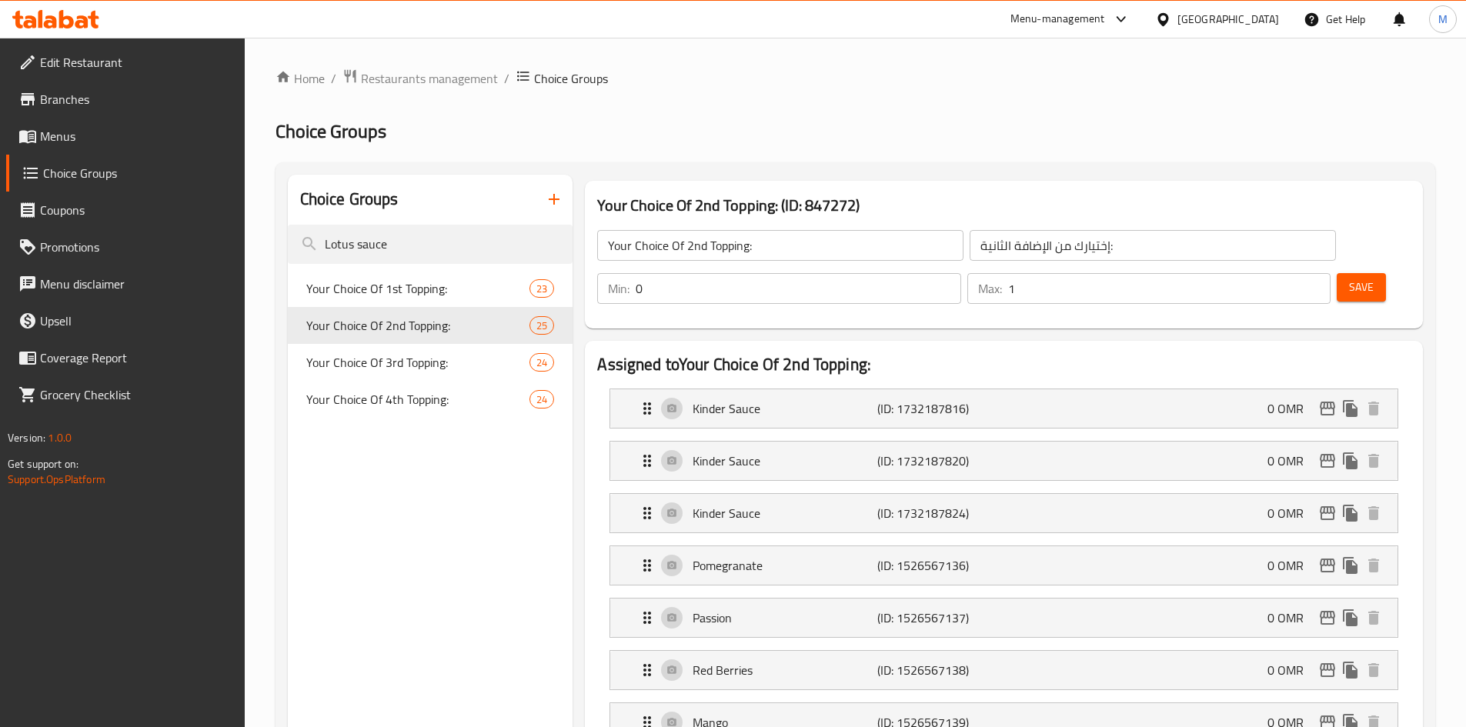
click at [410, 245] on input "Lotus sauce" at bounding box center [431, 244] width 286 height 39
